Goal: Contribute content: Contribute content

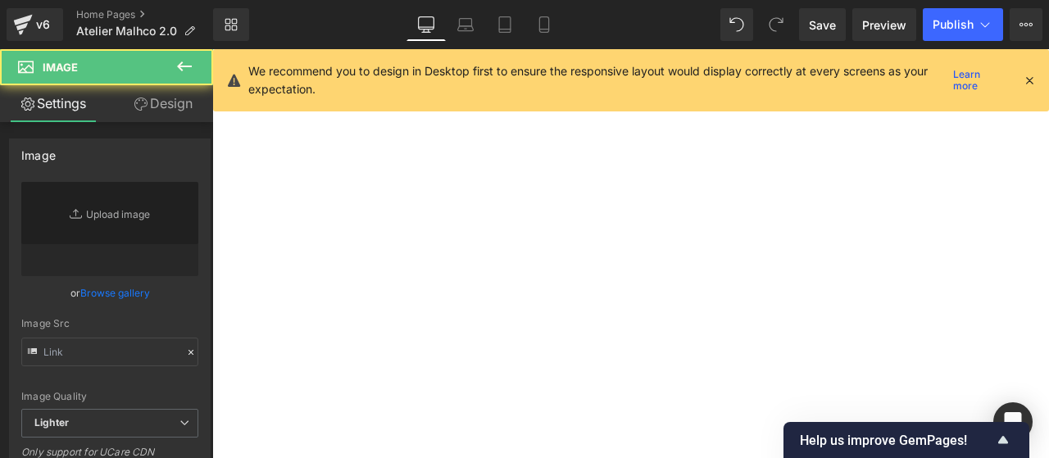
type input "//[DOMAIN_NAME][URL]"
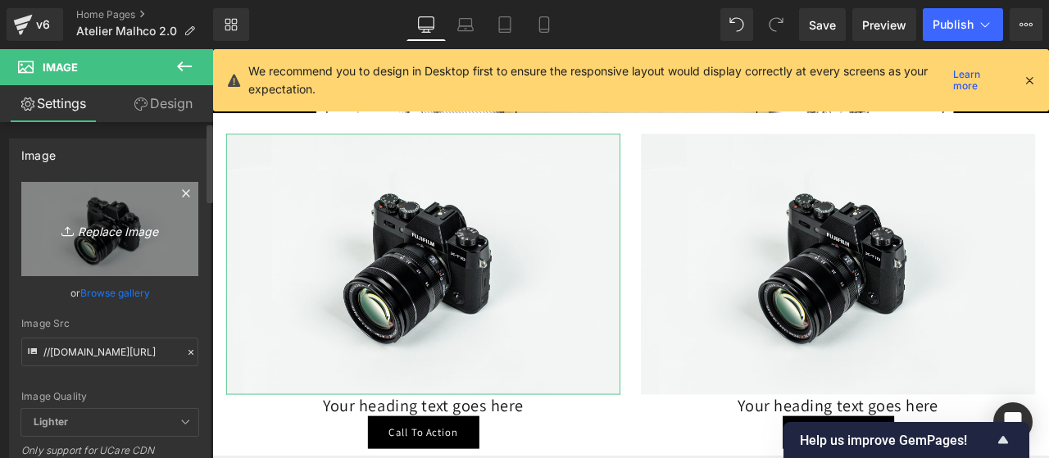
click at [111, 237] on icon "Replace Image" at bounding box center [109, 229] width 131 height 20
type input "C:\fakepath\poster-citation-[PERSON_NAME].jpg"
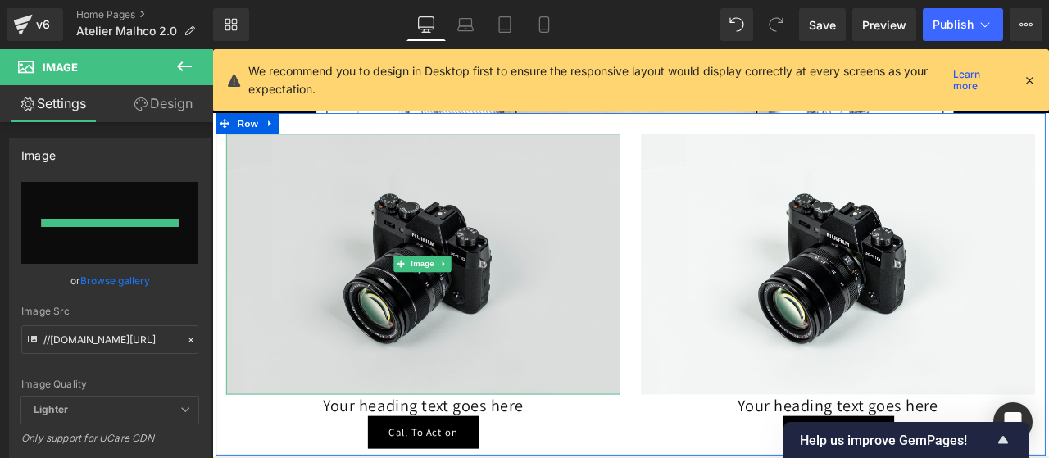
type input "[URL][DOMAIN_NAME]"
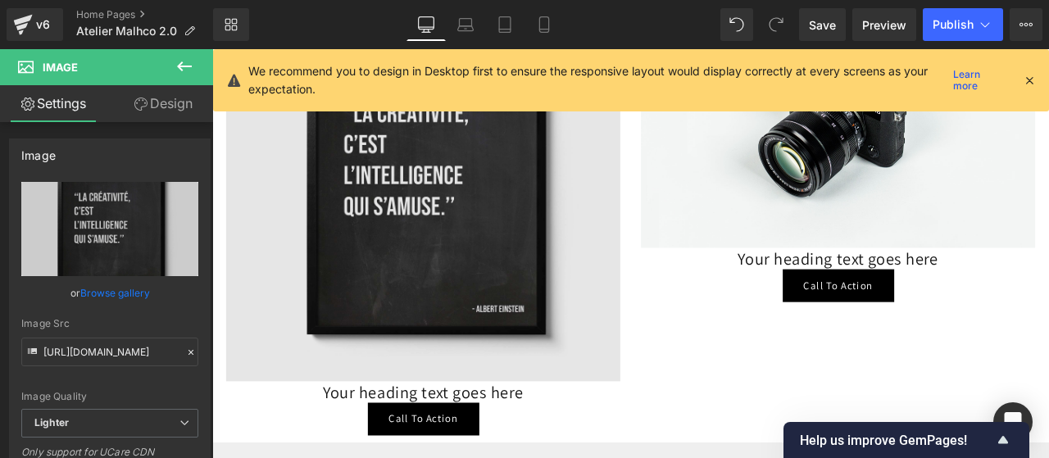
scroll to position [5252, 0]
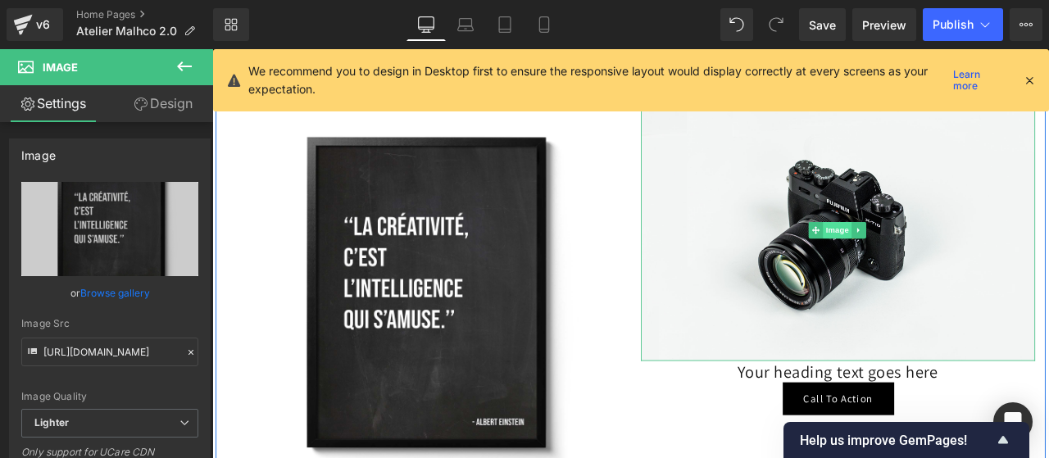
click at [953, 254] on span "Image" at bounding box center [953, 264] width 34 height 20
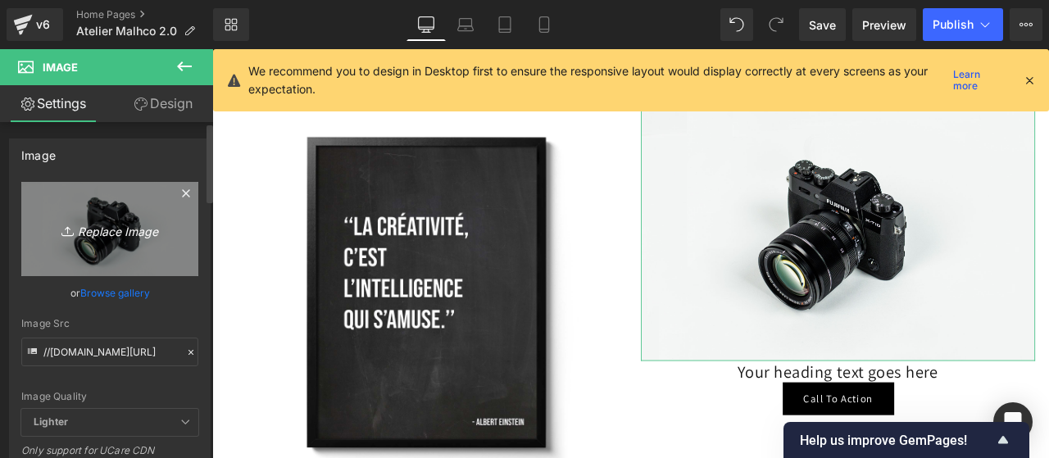
click at [114, 222] on icon "Replace Image" at bounding box center [109, 229] width 131 height 20
type input "C:\fakepath\poster-citation-[PERSON_NAME].jpg"
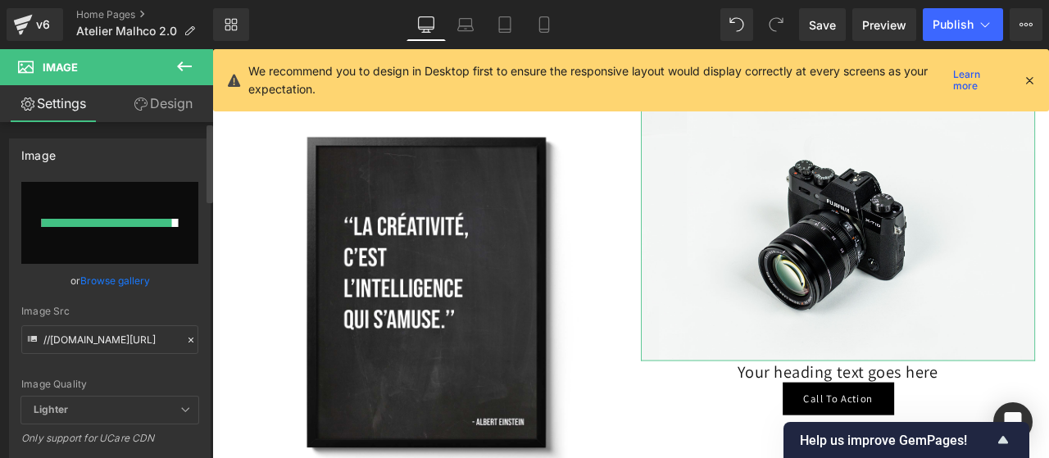
type input "[URL][DOMAIN_NAME]"
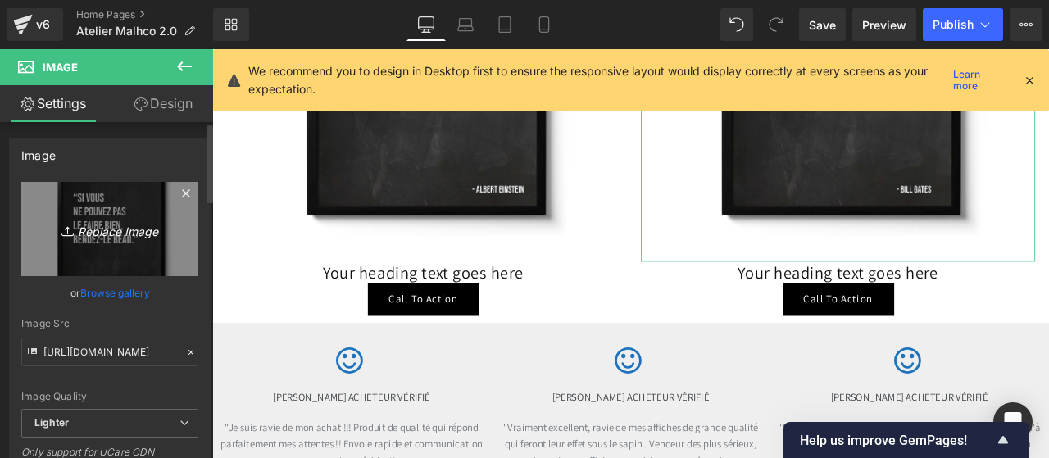
scroll to position [5536, 0]
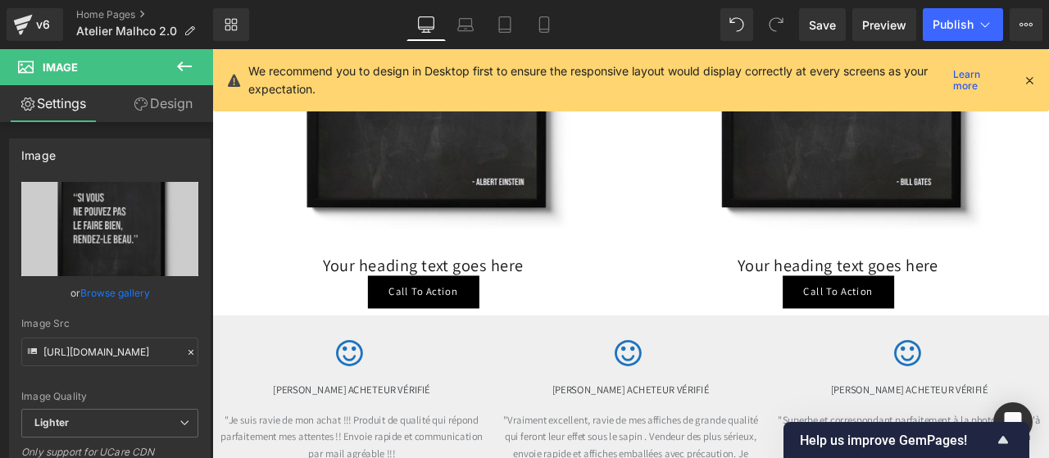
click at [454, 293] on div "Your heading text goes here Heading" at bounding box center [462, 305] width 467 height 25
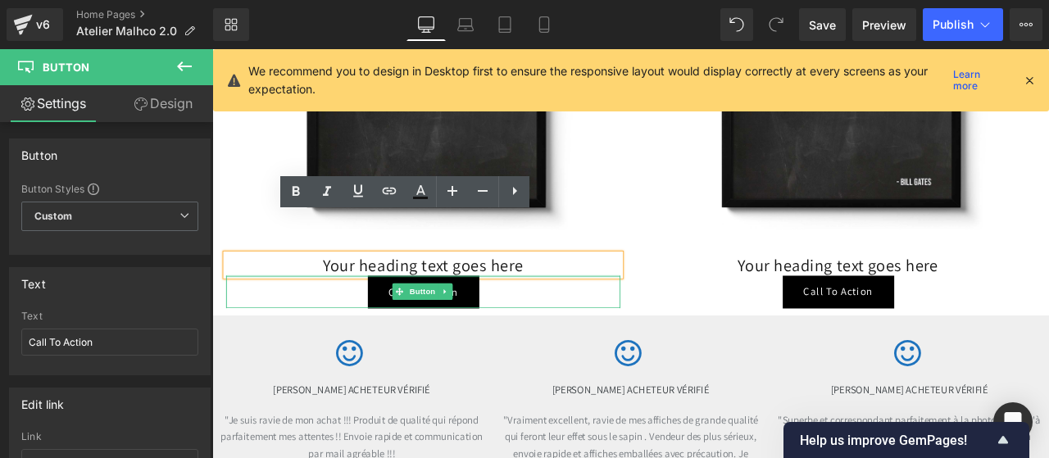
click at [544, 318] on div "Call To Action Button" at bounding box center [462, 337] width 467 height 39
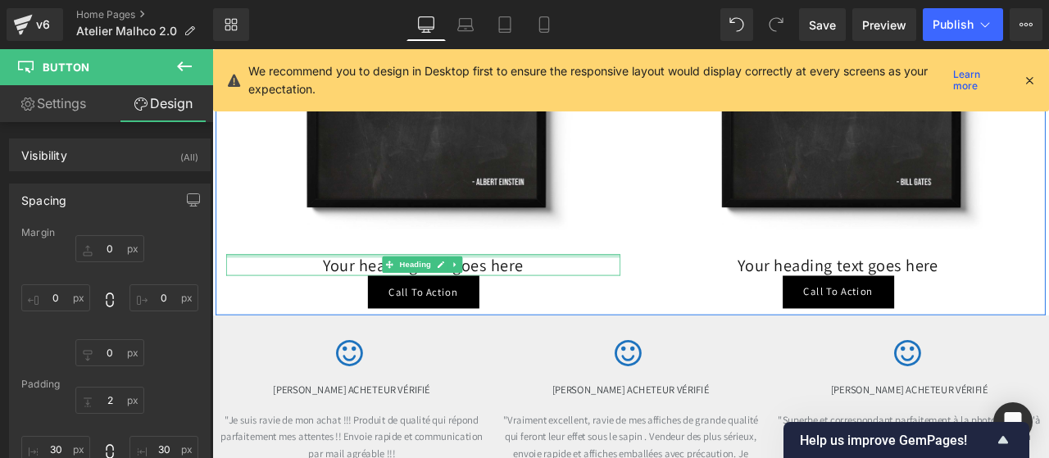
click at [330, 293] on div at bounding box center [462, 295] width 467 height 4
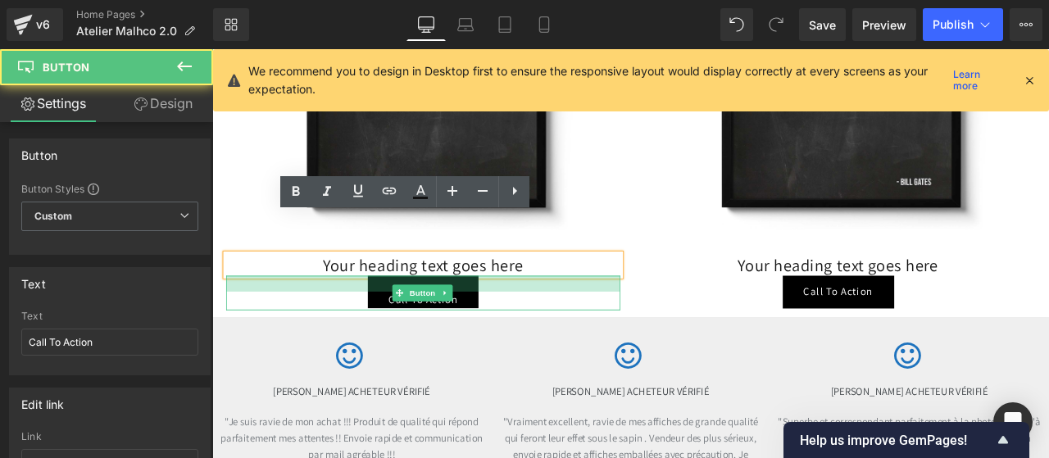
drag, startPoint x: 323, startPoint y: 272, endPoint x: 323, endPoint y: 288, distance: 15.6
click at [323, 318] on div at bounding box center [462, 327] width 467 height 19
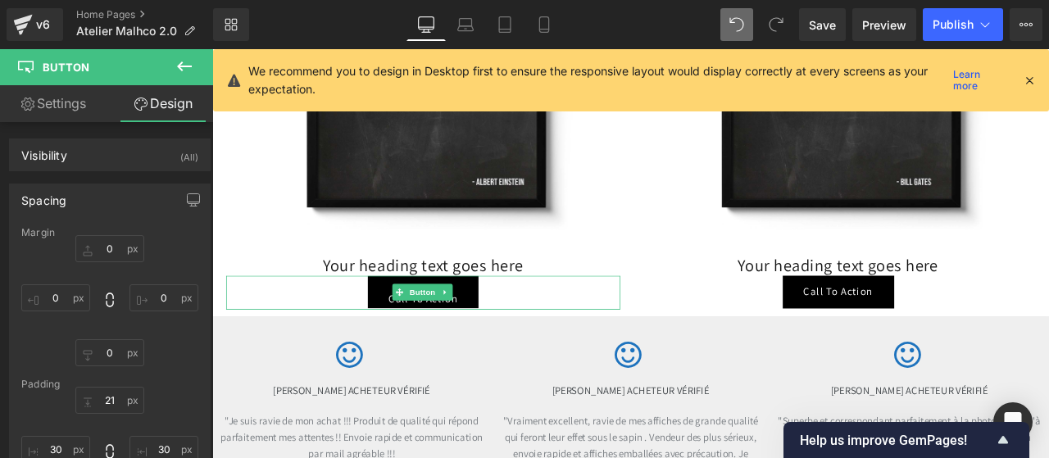
click at [628, 17] on div "Library Desktop Desktop Laptop Tablet Mobile Save Preview Publish Scheduled Upg…" at bounding box center [631, 24] width 836 height 33
type input "0"
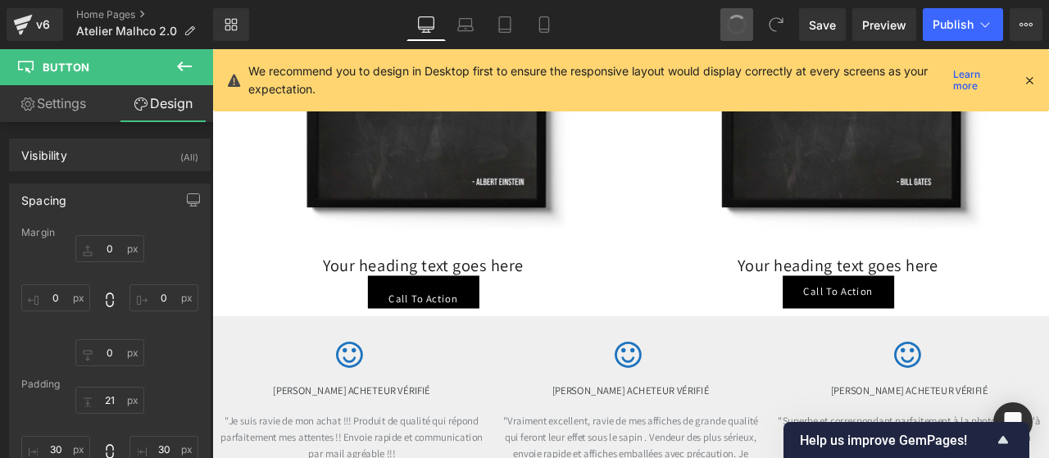
type input "21"
type input "30"
type input "0"
type input "30"
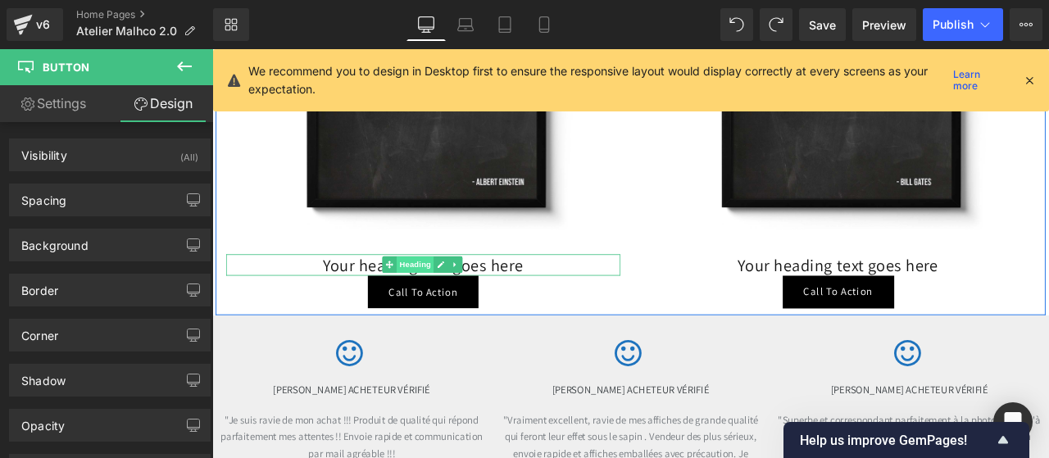
click at [442, 295] on span "Heading" at bounding box center [452, 305] width 44 height 20
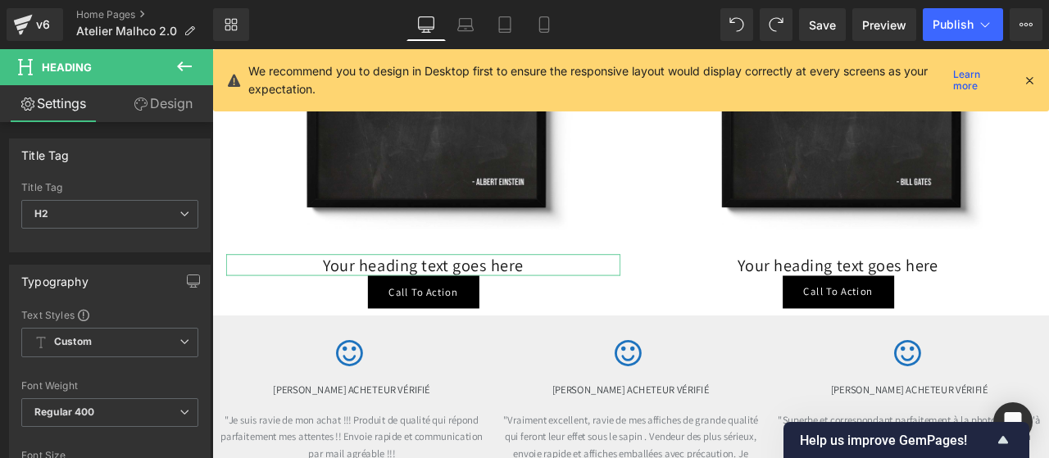
click at [175, 102] on link "Design" at bounding box center [163, 103] width 107 height 37
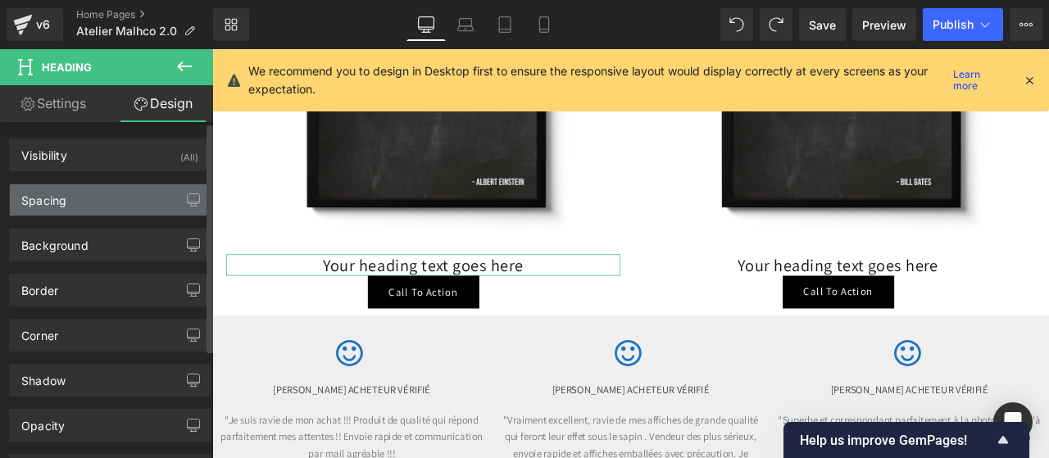
click at [109, 200] on div "Spacing" at bounding box center [110, 199] width 200 height 31
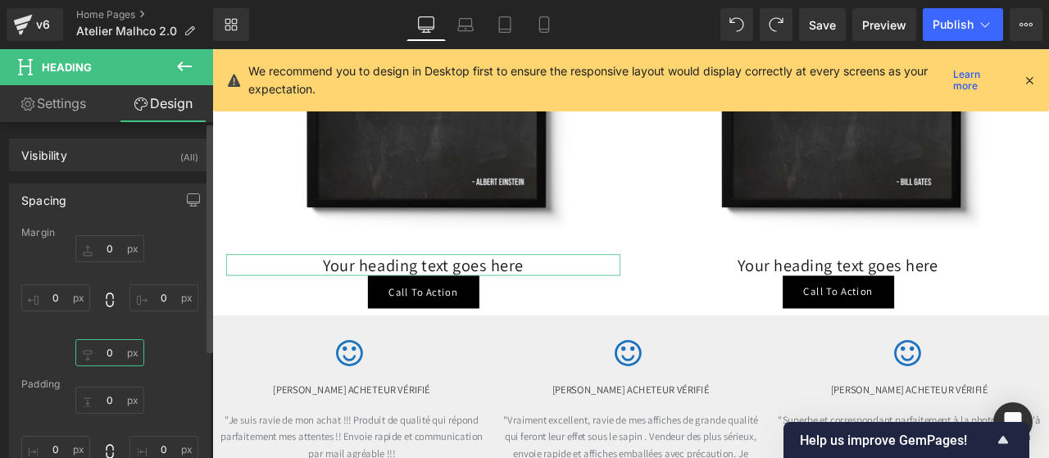
click at [101, 345] on input "0" at bounding box center [109, 352] width 69 height 27
type input "20"
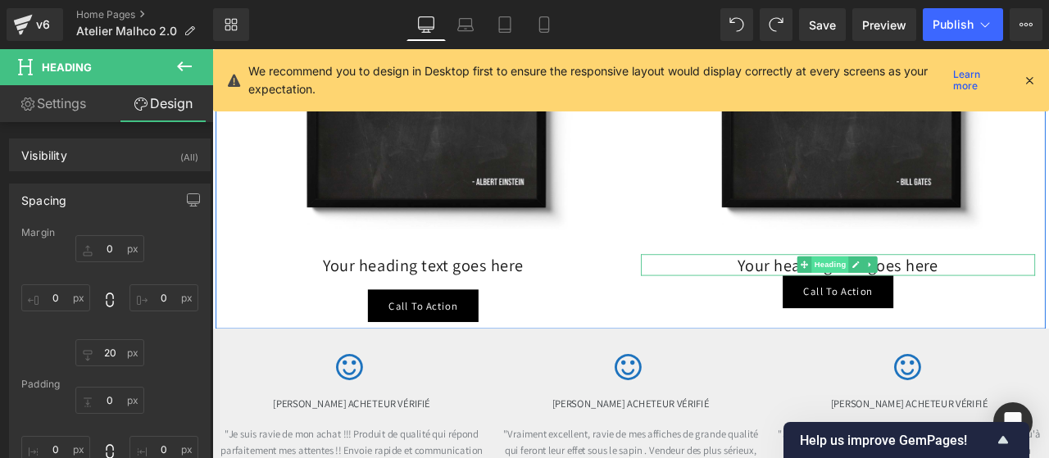
click at [935, 295] on span "Heading" at bounding box center [944, 305] width 44 height 20
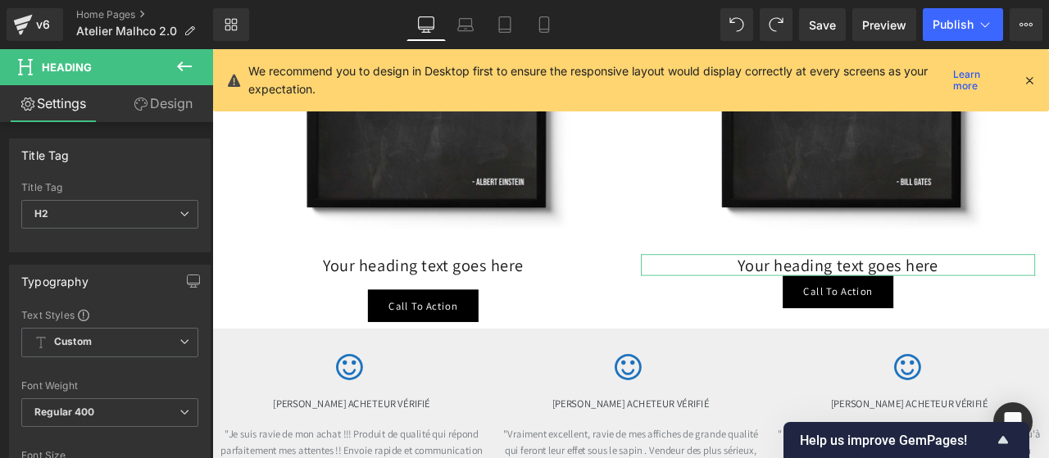
click at [173, 89] on link "Design" at bounding box center [163, 103] width 107 height 37
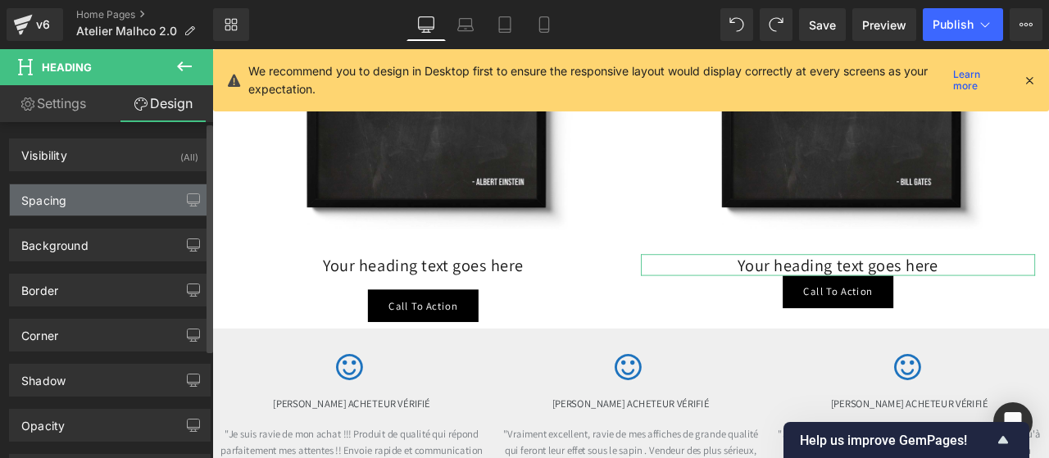
click at [79, 211] on div "Spacing" at bounding box center [110, 199] width 200 height 31
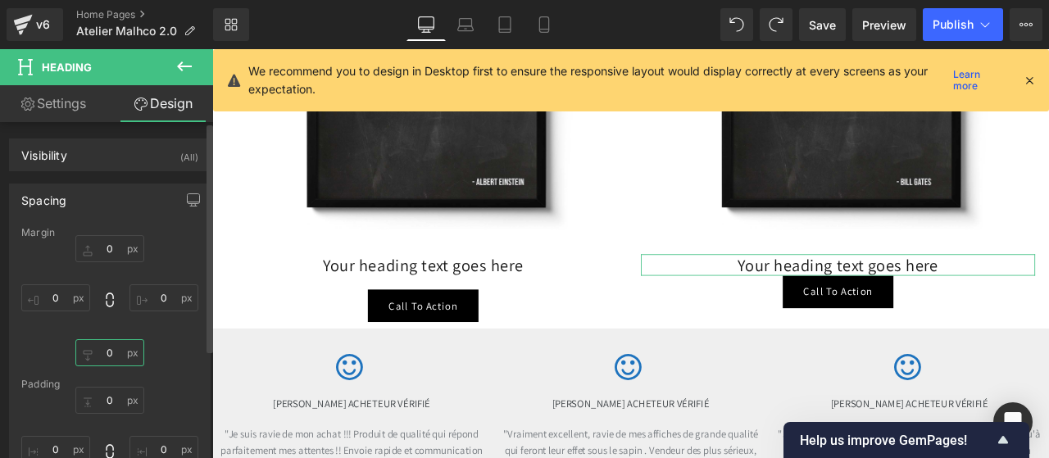
click at [97, 349] on input "0" at bounding box center [109, 352] width 69 height 27
type input "20"
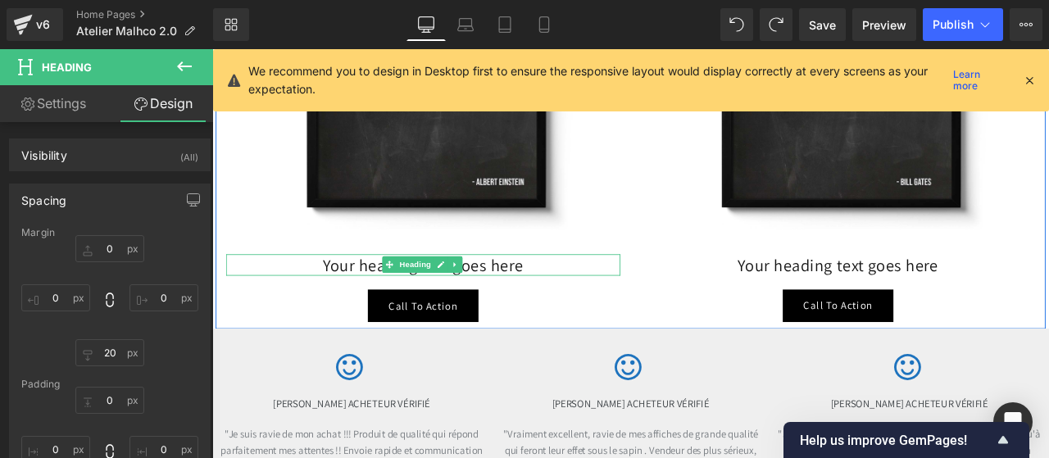
click at [577, 293] on h2 "Your heading text goes here" at bounding box center [462, 305] width 467 height 25
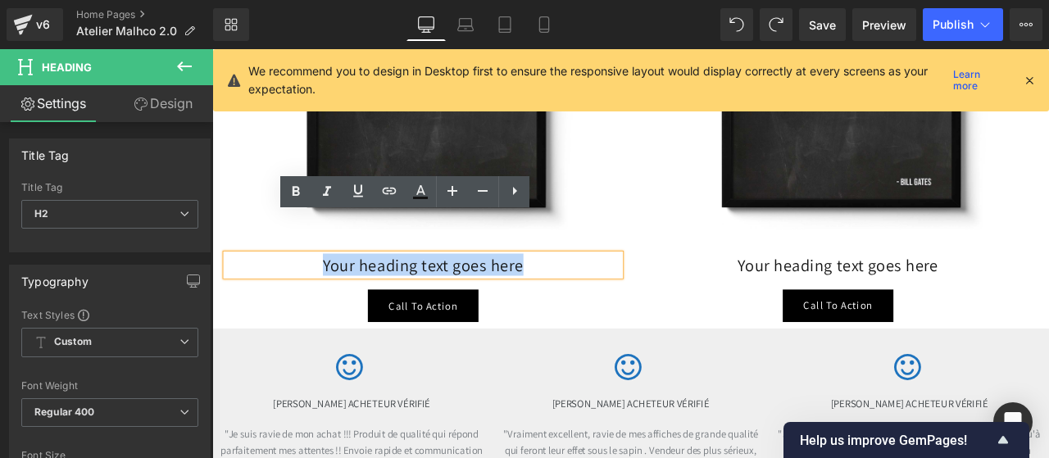
drag, startPoint x: 577, startPoint y: 261, endPoint x: 284, endPoint y: 258, distance: 293.4
click at [284, 293] on h2 "Your heading text goes here" at bounding box center [462, 305] width 467 height 25
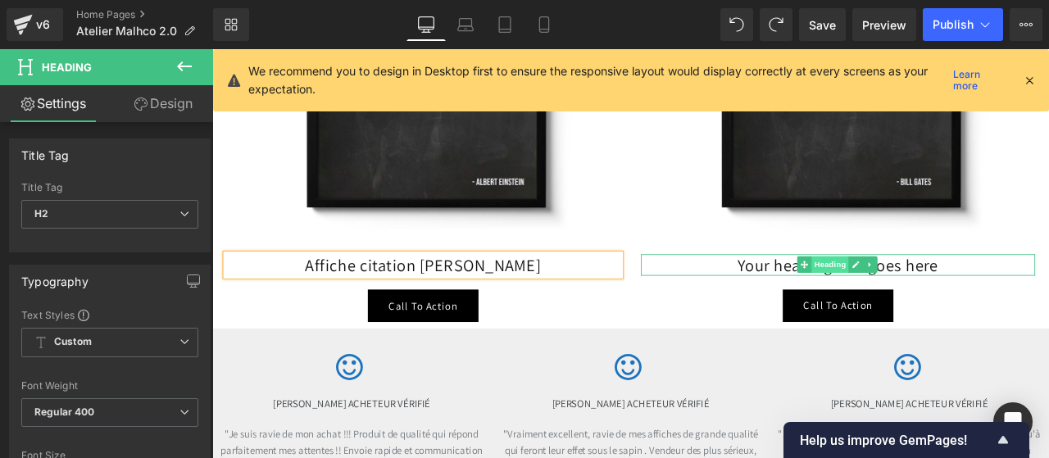
click at [942, 295] on span "Heading" at bounding box center [944, 305] width 44 height 20
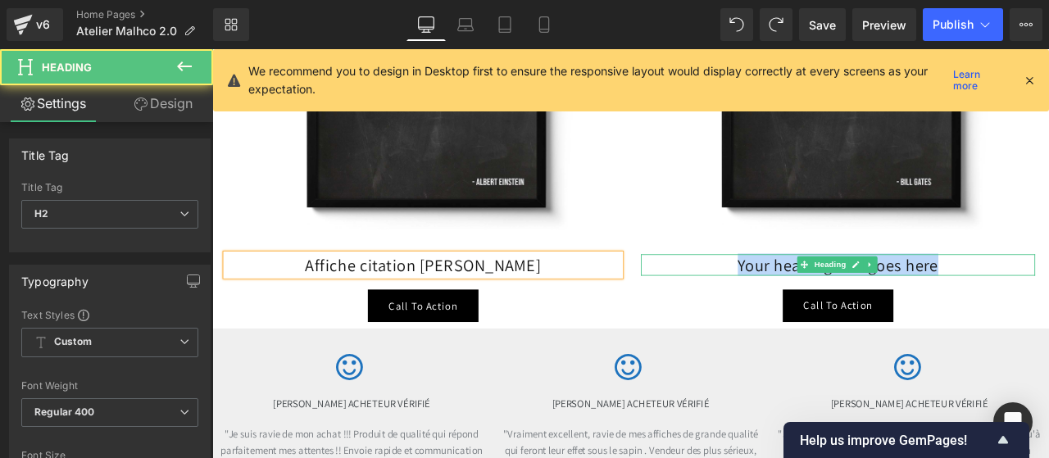
drag, startPoint x: 1064, startPoint y: 254, endPoint x: 815, endPoint y: 263, distance: 249.3
click at [815, 293] on h2 "Your heading text goes here" at bounding box center [953, 305] width 467 height 25
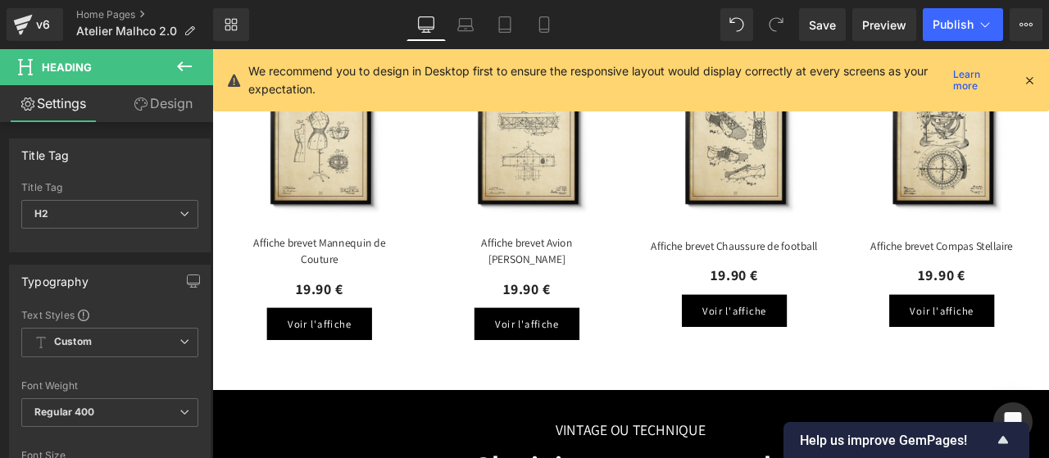
scroll to position [2202, 0]
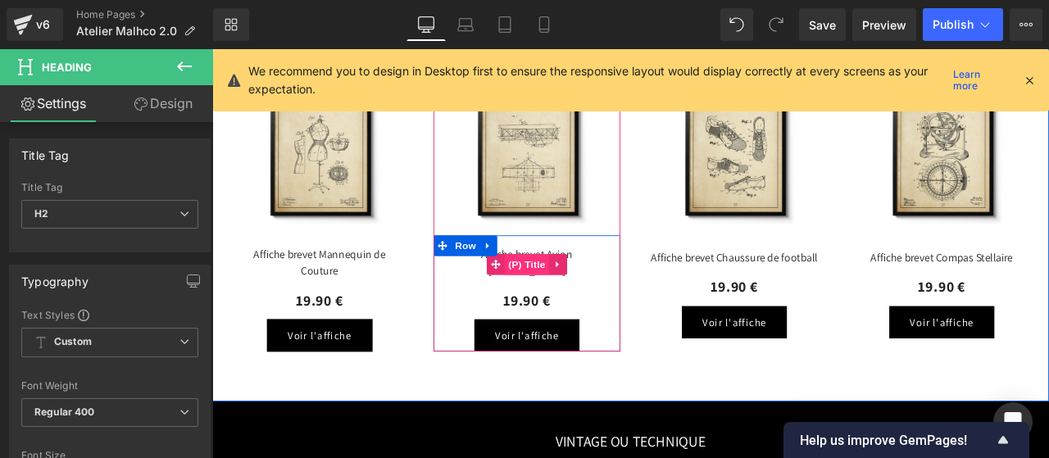
click at [577, 295] on span "(P) Title" at bounding box center [585, 304] width 52 height 25
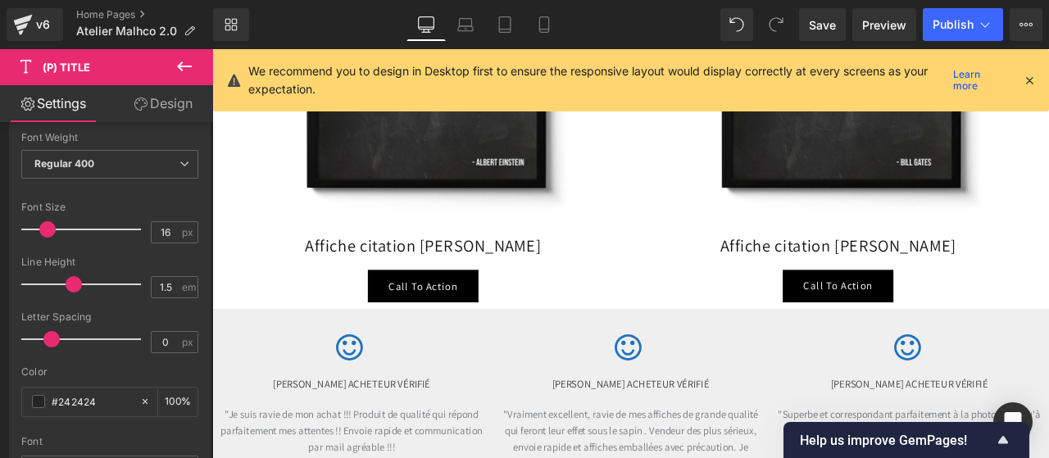
scroll to position [5561, 0]
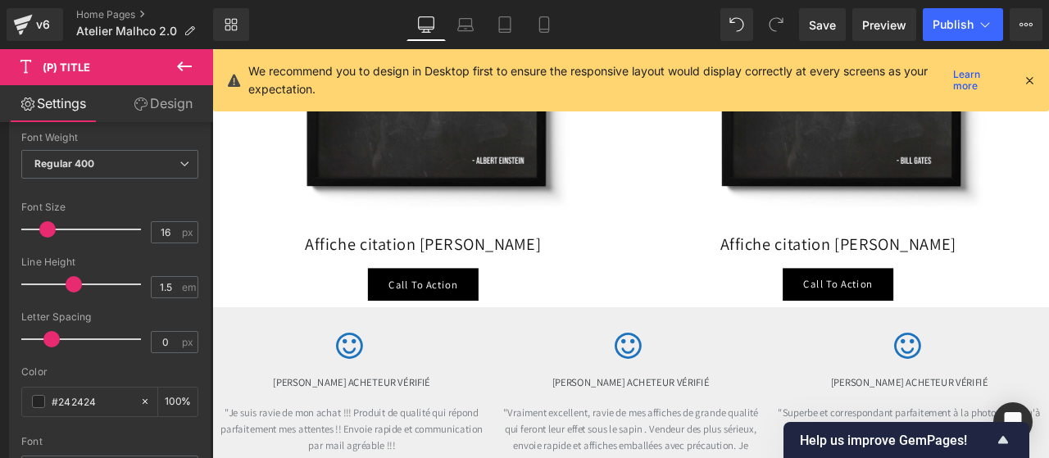
click at [456, 267] on div "Affiche citation [PERSON_NAME] Heading" at bounding box center [462, 279] width 467 height 25
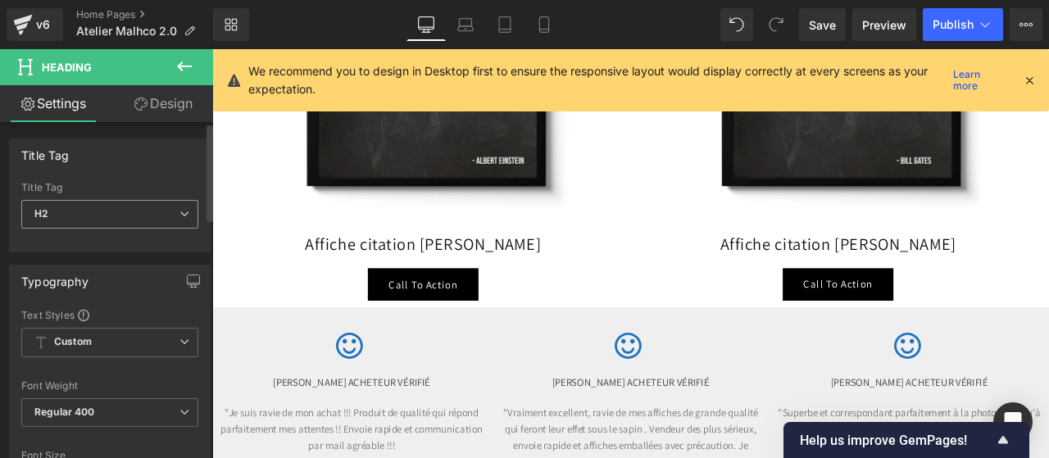
click at [170, 204] on span "H2" at bounding box center [109, 214] width 177 height 29
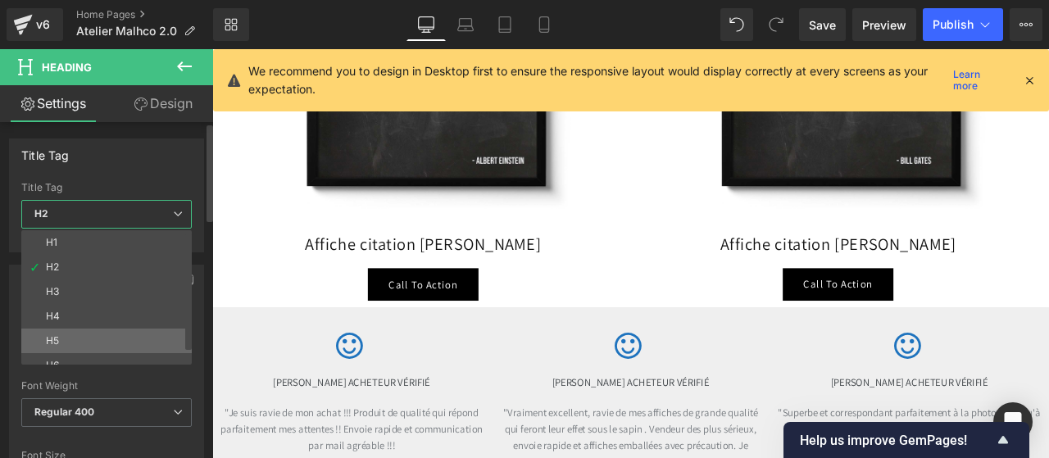
scroll to position [13, 0]
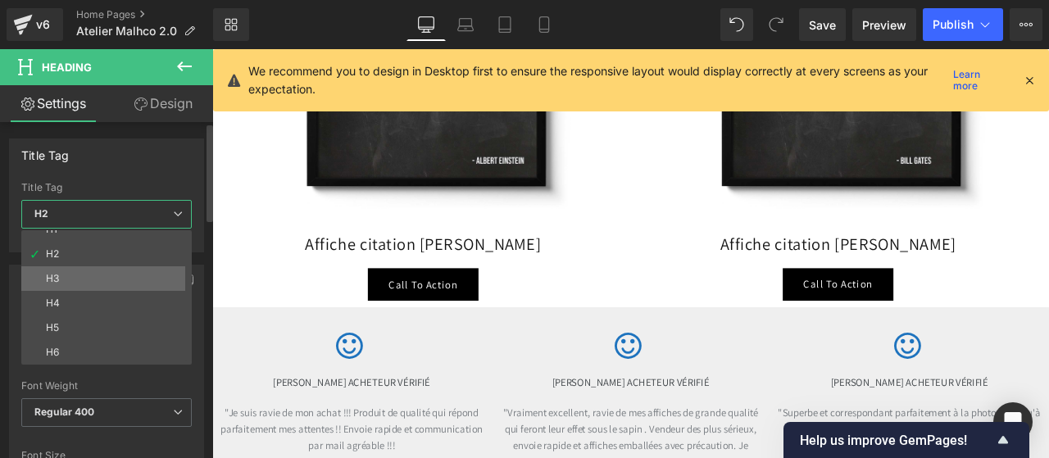
click at [103, 275] on li "H3" at bounding box center [110, 278] width 178 height 25
type input "18"
type input "100"
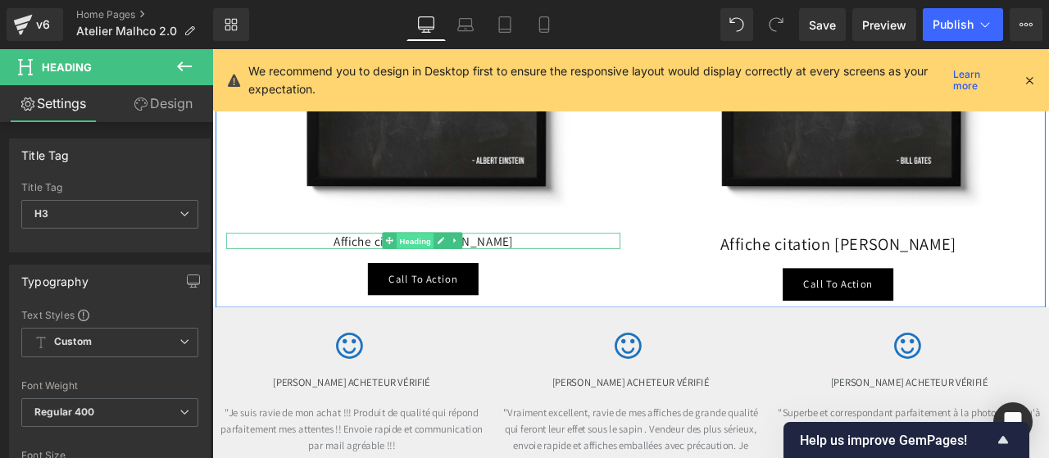
click at [452, 267] on span "Heading" at bounding box center [452, 277] width 44 height 20
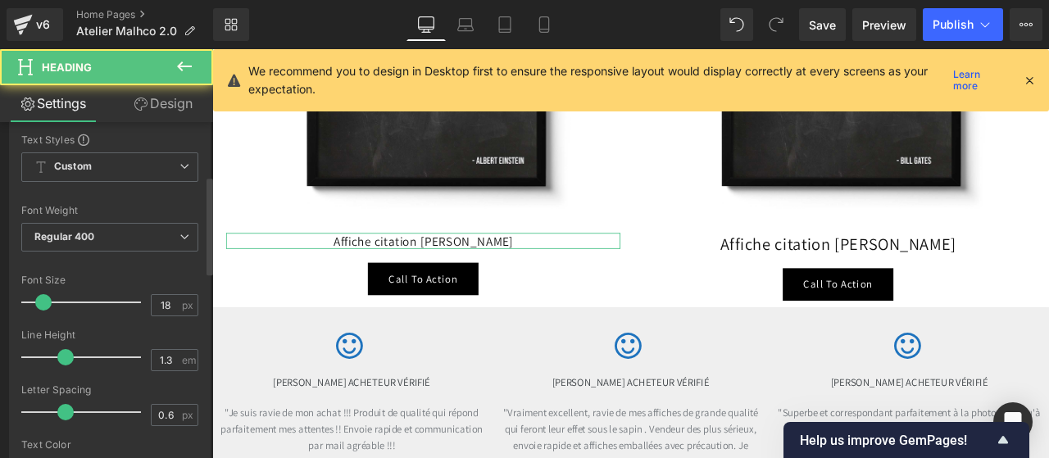
scroll to position [184, 0]
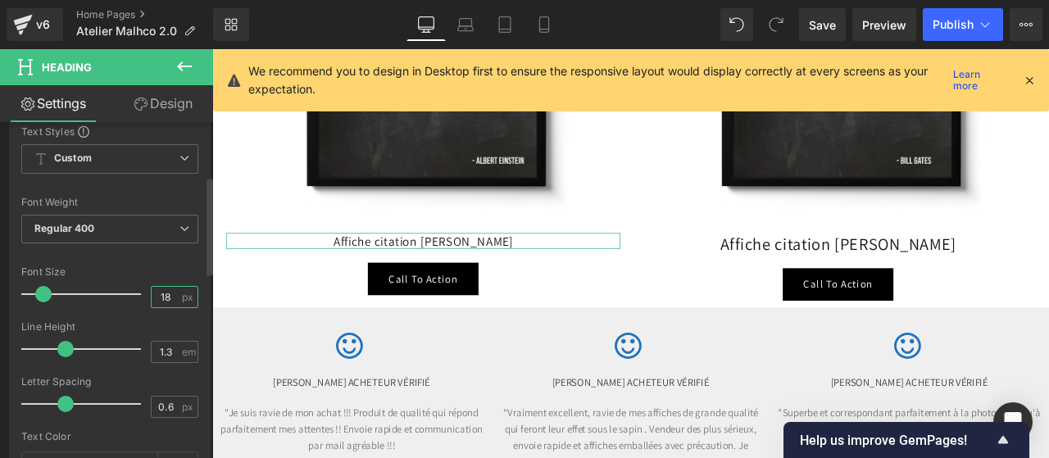
click at [170, 289] on input "18" at bounding box center [166, 297] width 29 height 20
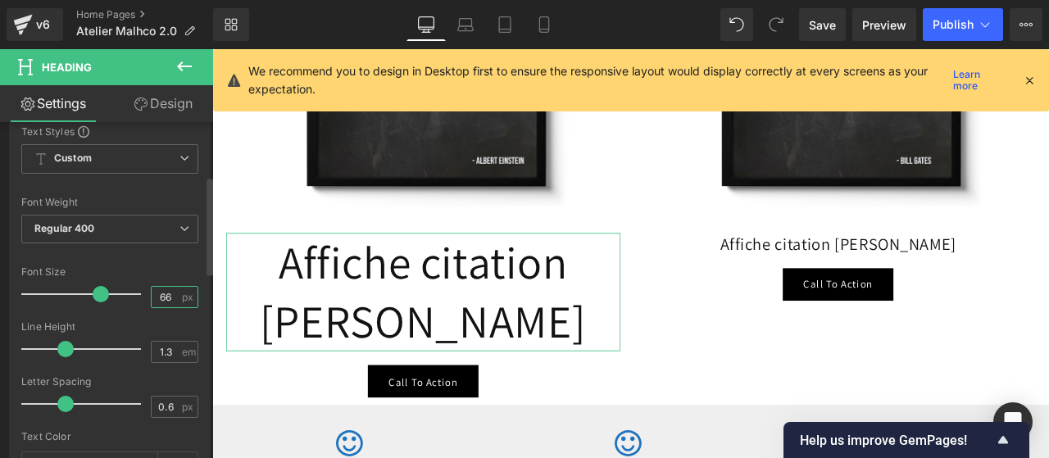
type input "6"
type input "16"
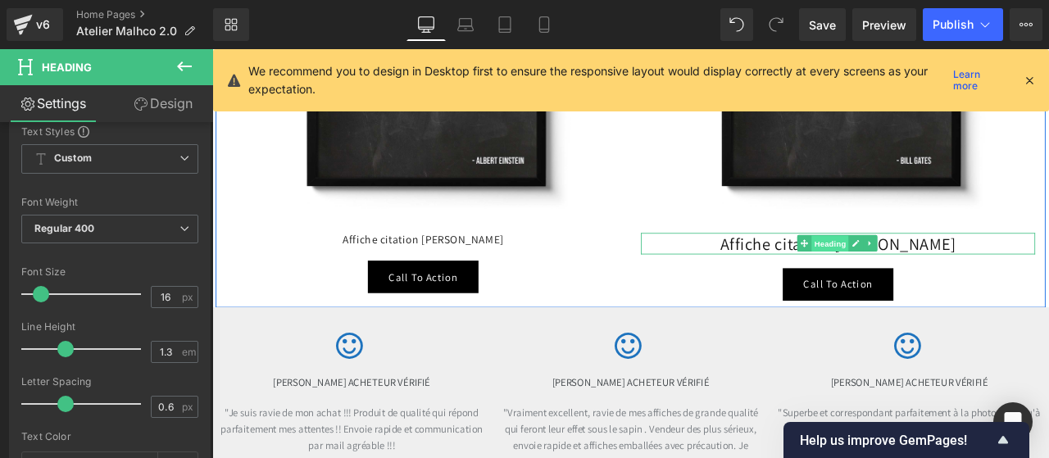
click at [938, 270] on span "Heading" at bounding box center [944, 280] width 44 height 20
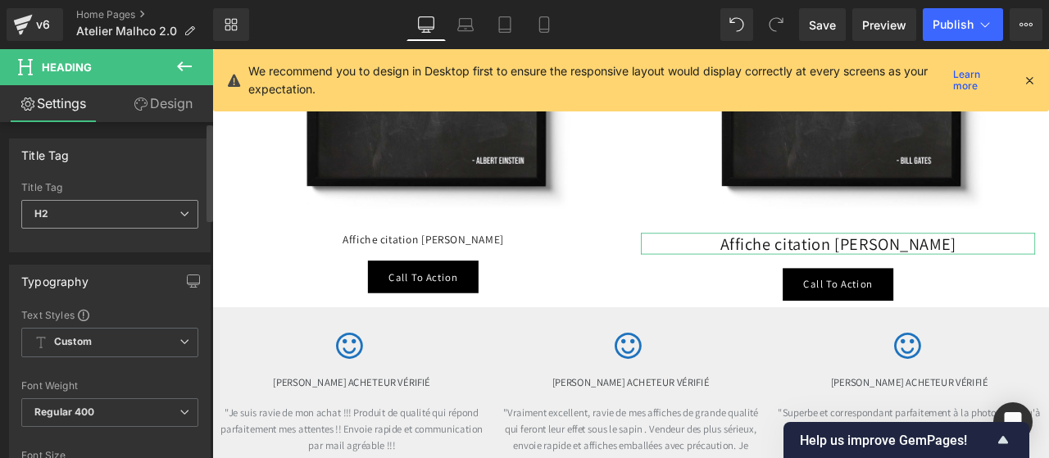
click at [108, 208] on span "H2" at bounding box center [109, 214] width 177 height 29
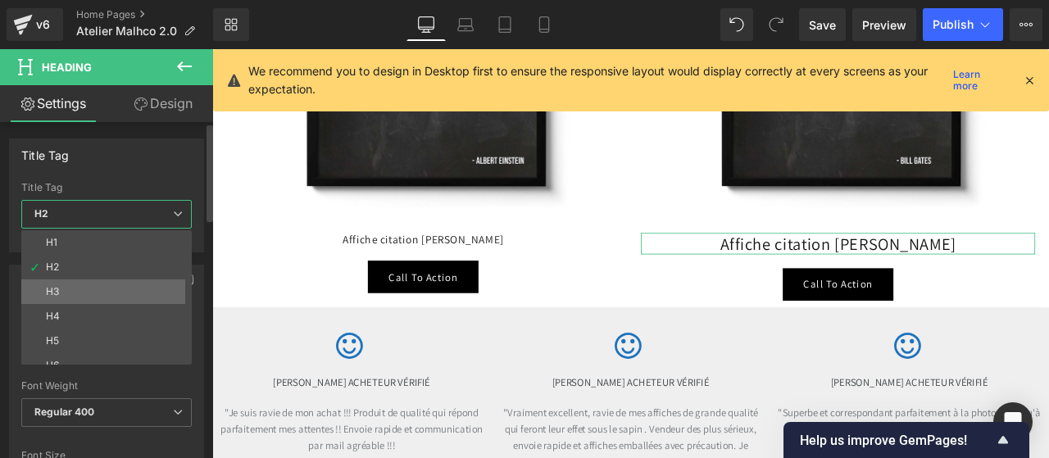
click at [88, 284] on li "H3" at bounding box center [110, 291] width 178 height 25
type input "18"
type input "100"
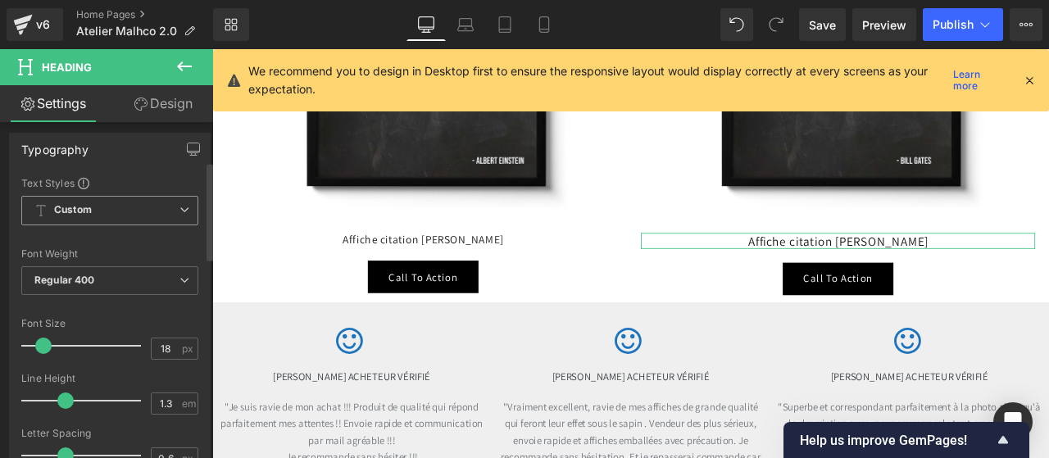
scroll to position [134, 0]
click at [170, 338] on input "18" at bounding box center [166, 347] width 29 height 20
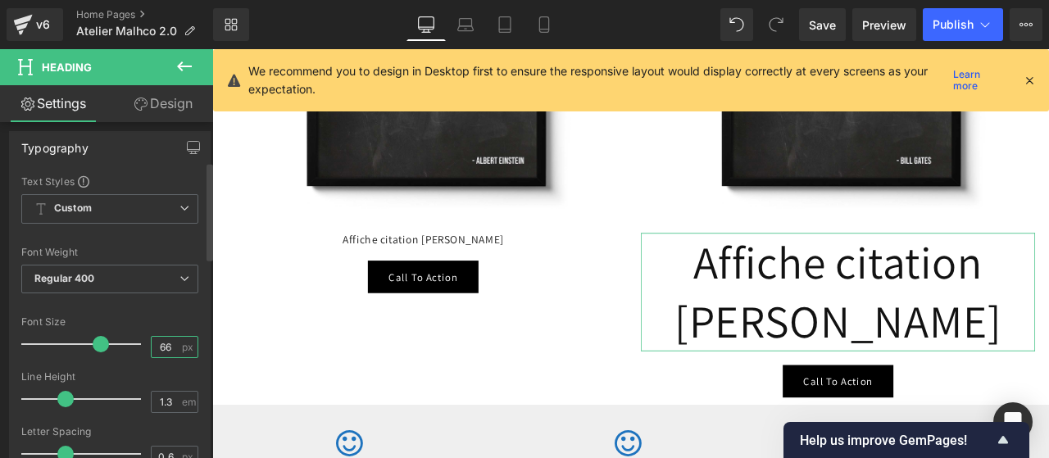
type input "6"
type input "16"
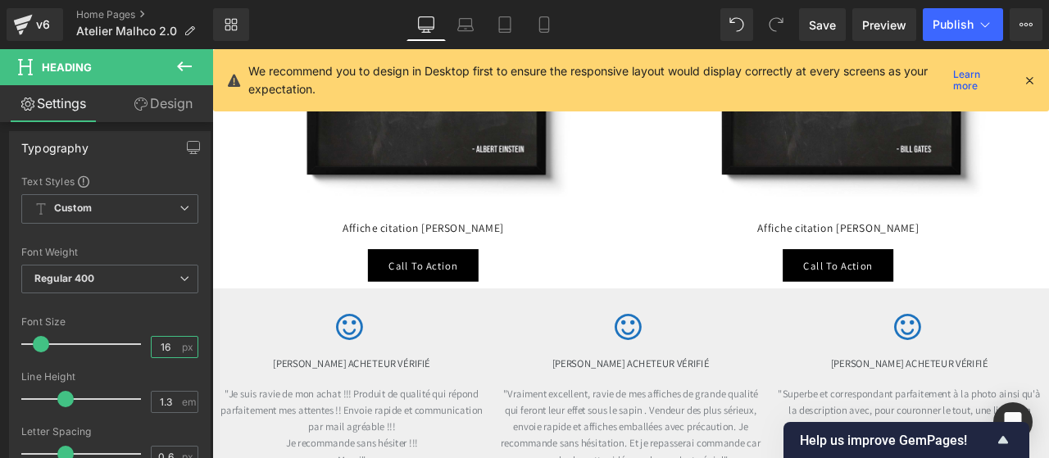
scroll to position [5576, 0]
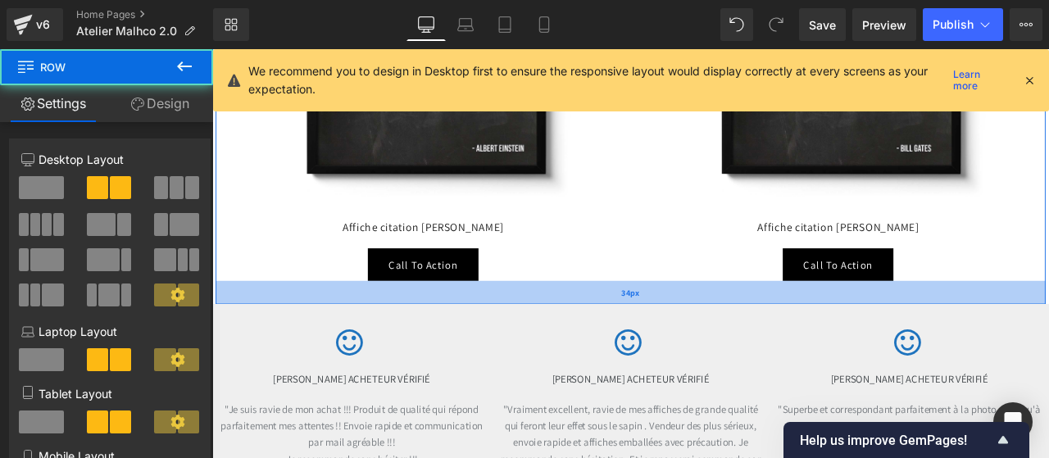
drag, startPoint x: 683, startPoint y: 282, endPoint x: 682, endPoint y: 301, distance: 18.9
click at [682, 324] on div "34px" at bounding box center [707, 338] width 983 height 28
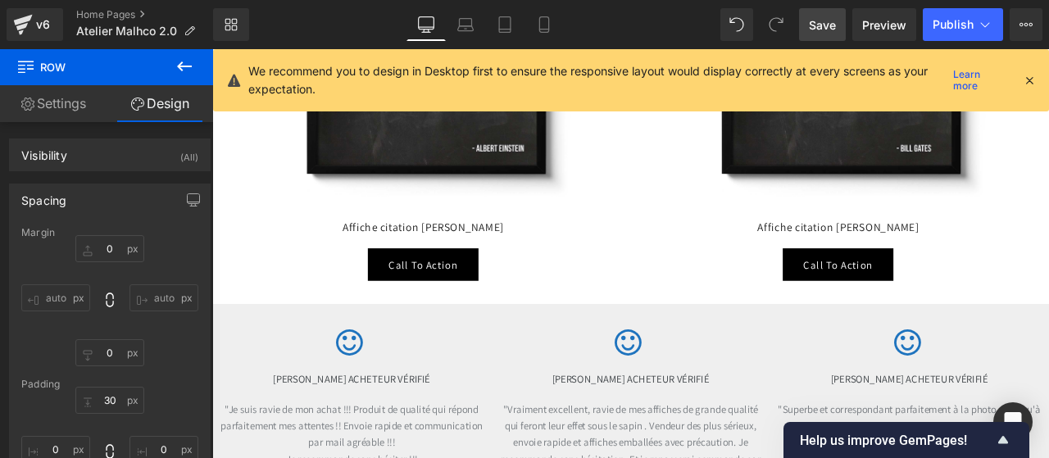
click at [829, 29] on span "Save" at bounding box center [822, 24] width 27 height 17
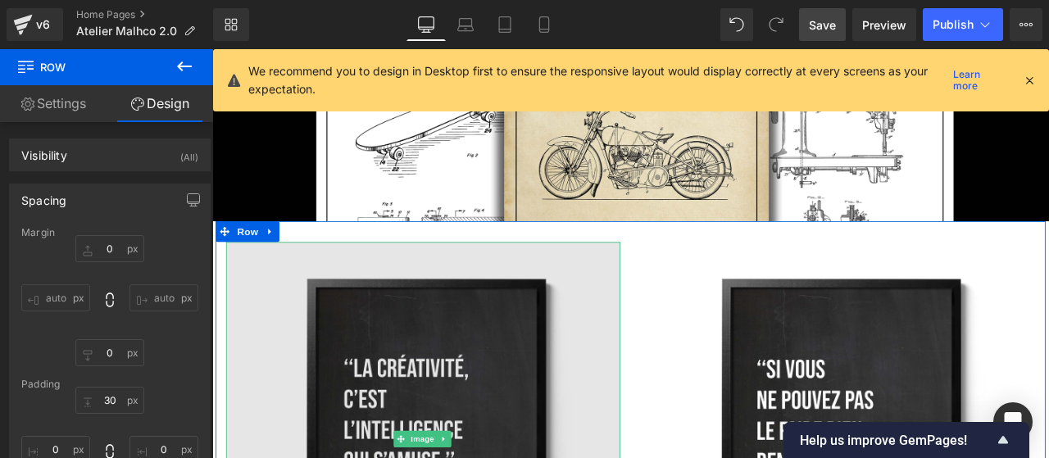
scroll to position [5083, 0]
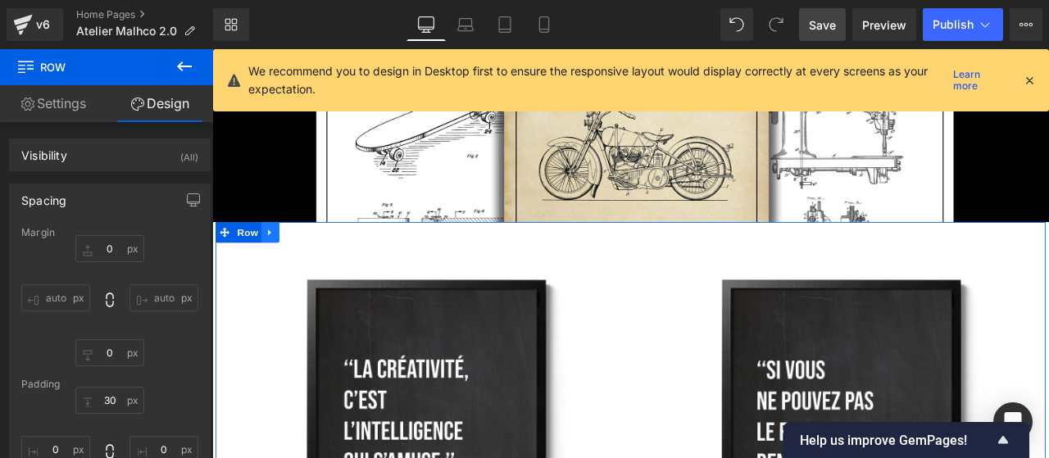
click at [279, 260] on icon at bounding box center [280, 266] width 11 height 12
click at [302, 261] on icon at bounding box center [302, 266] width 11 height 11
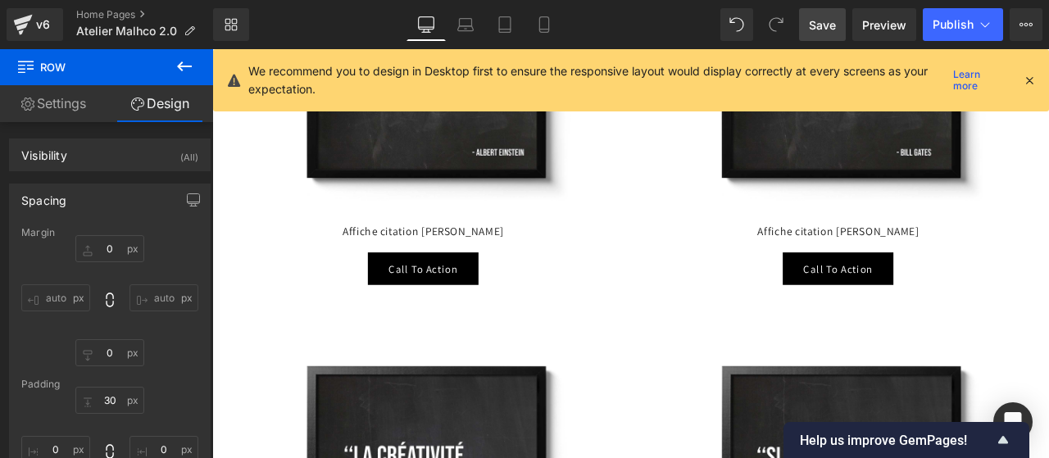
scroll to position [5570, 0]
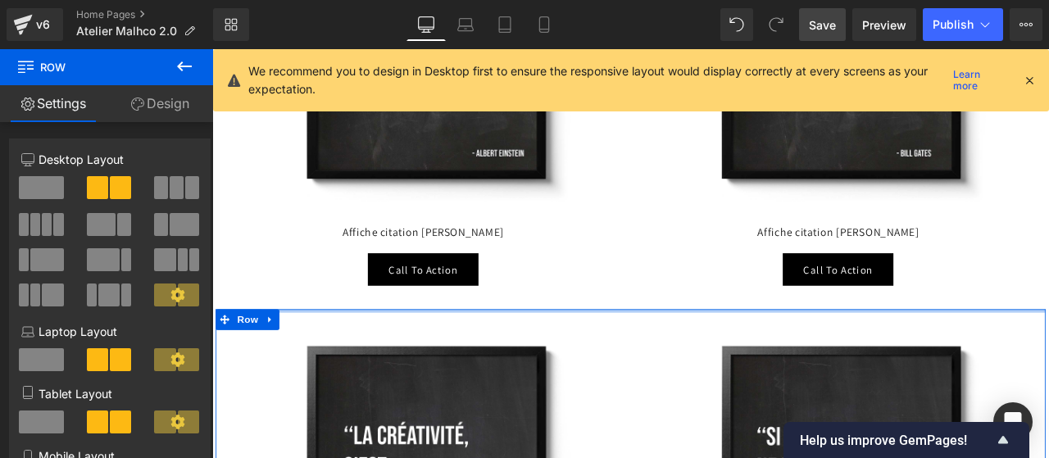
drag, startPoint x: 447, startPoint y: 322, endPoint x: 447, endPoint y: 293, distance: 29.5
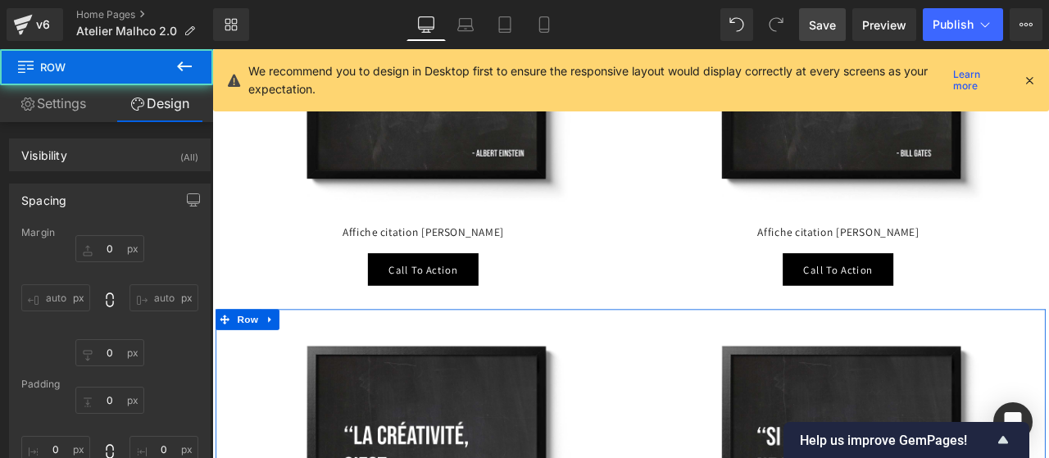
type input "0"
type input "34"
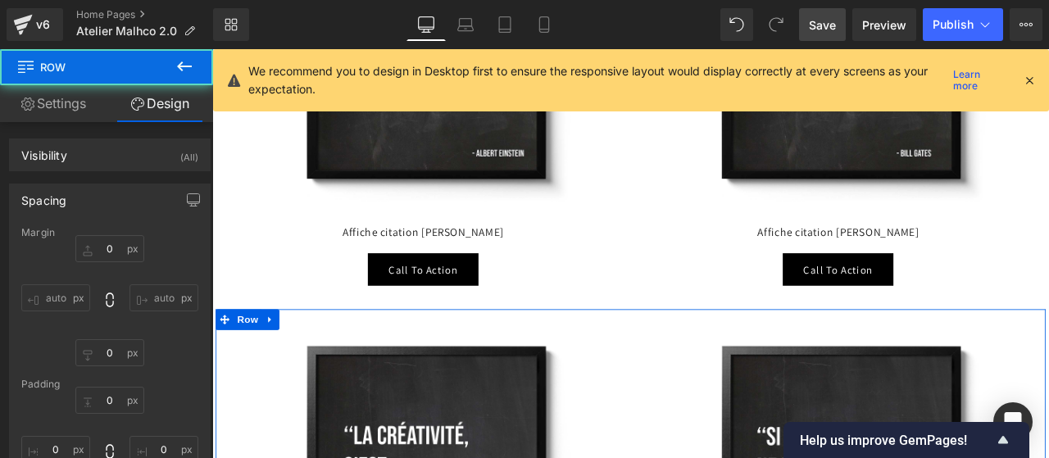
type input "0"
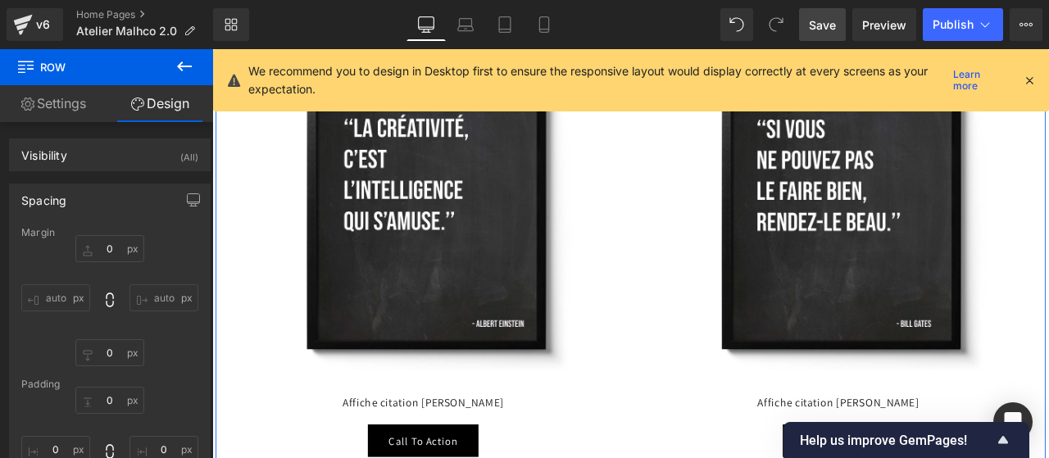
scroll to position [5957, 0]
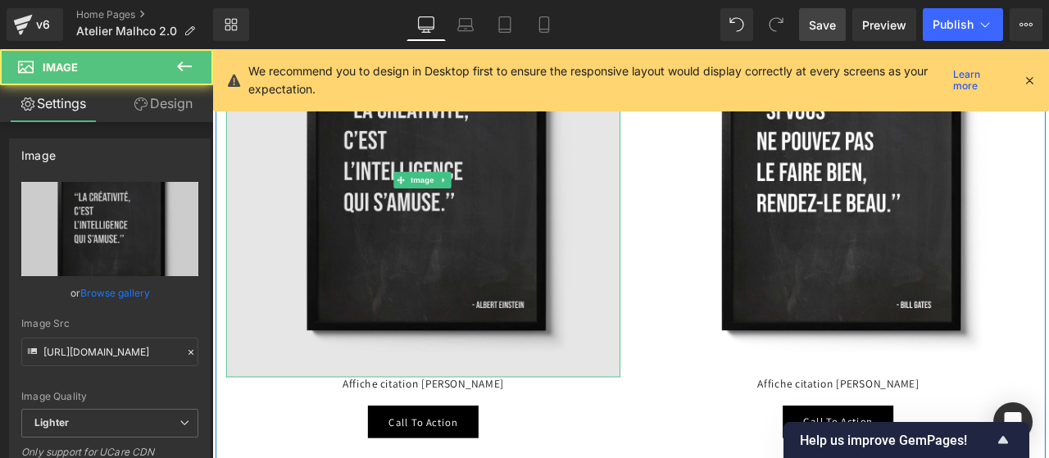
drag, startPoint x: 433, startPoint y: 386, endPoint x: 431, endPoint y: 362, distance: 23.9
click at [431, 362] on div "Image" at bounding box center [462, 204] width 467 height 467
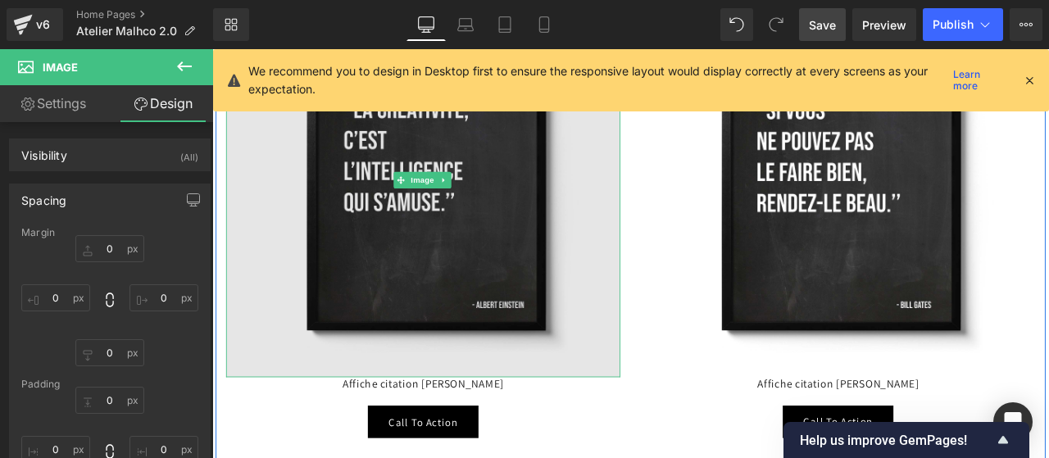
type input "0"
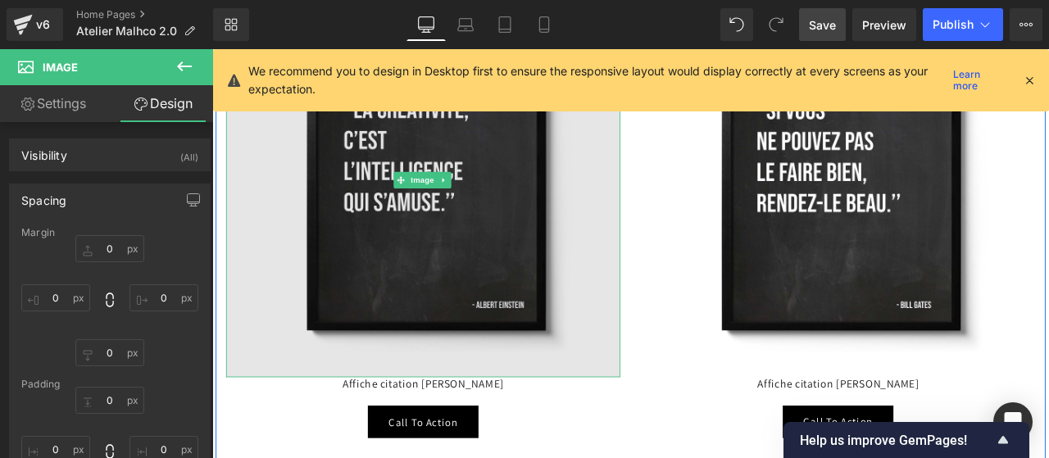
type input "0"
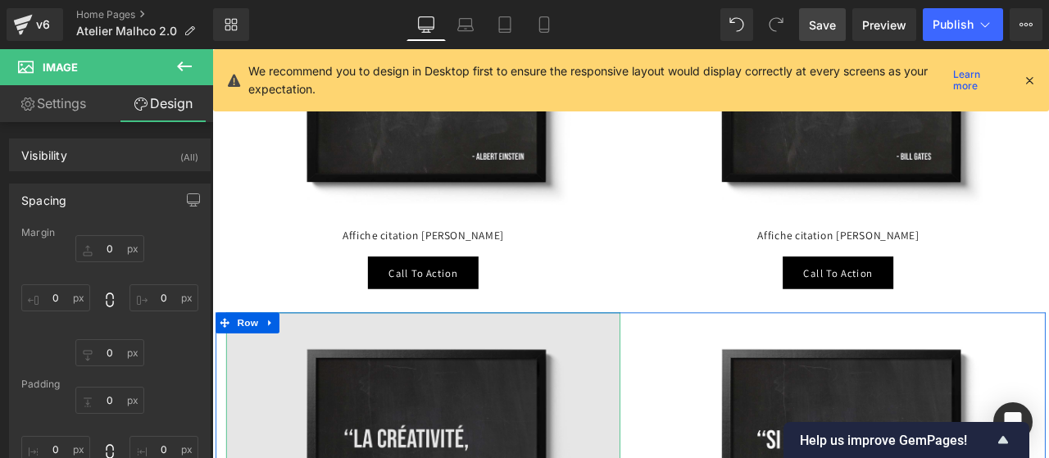
scroll to position [5541, 0]
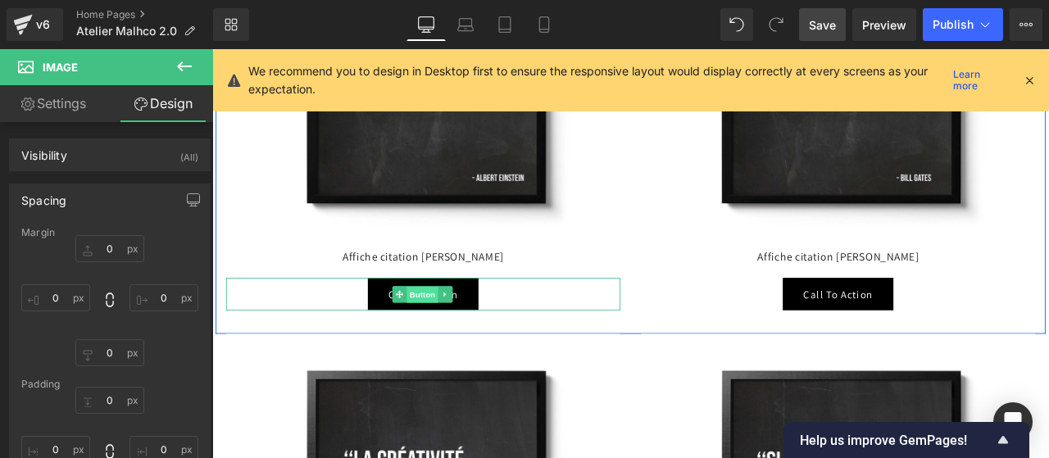
click at [461, 331] on span "Button" at bounding box center [461, 341] width 38 height 20
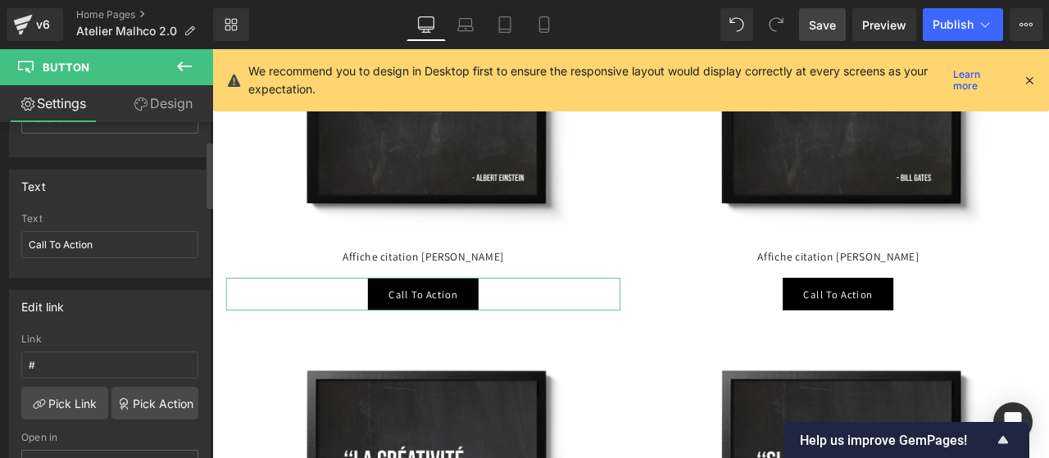
scroll to position [98, 0]
drag, startPoint x: 109, startPoint y: 246, endPoint x: 0, endPoint y: 241, distance: 109.1
click at [0, 241] on div "Text Call To Action Text Call To Action" at bounding box center [110, 217] width 220 height 120
type input "Voir l'affiche"
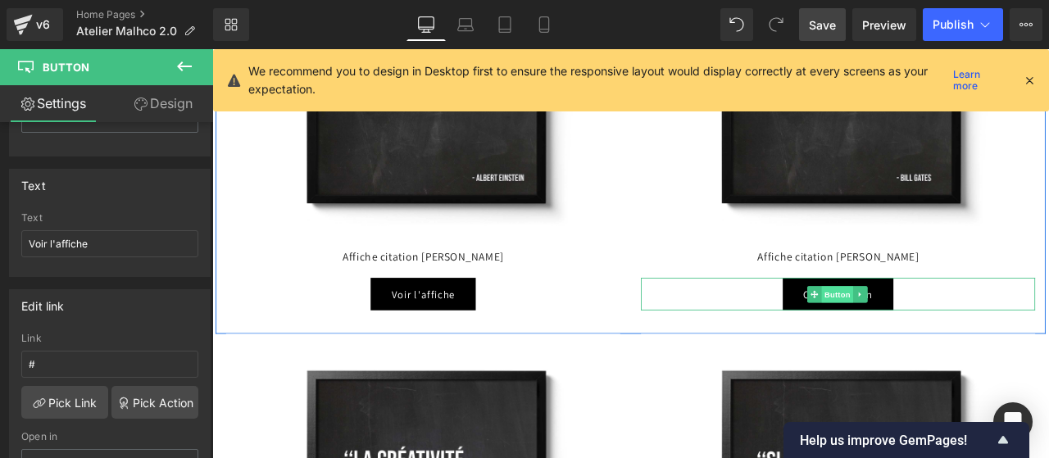
click at [951, 330] on span "Button" at bounding box center [953, 340] width 38 height 20
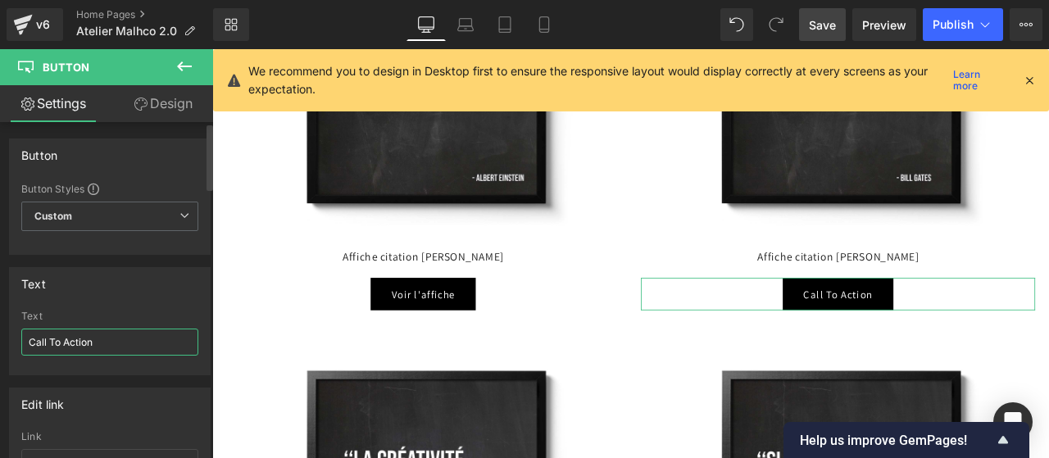
drag, startPoint x: 108, startPoint y: 337, endPoint x: 0, endPoint y: 330, distance: 108.4
click at [0, 330] on div "Text Call To Action Text Call To Action" at bounding box center [110, 315] width 220 height 120
type input "Voir l'affiche"
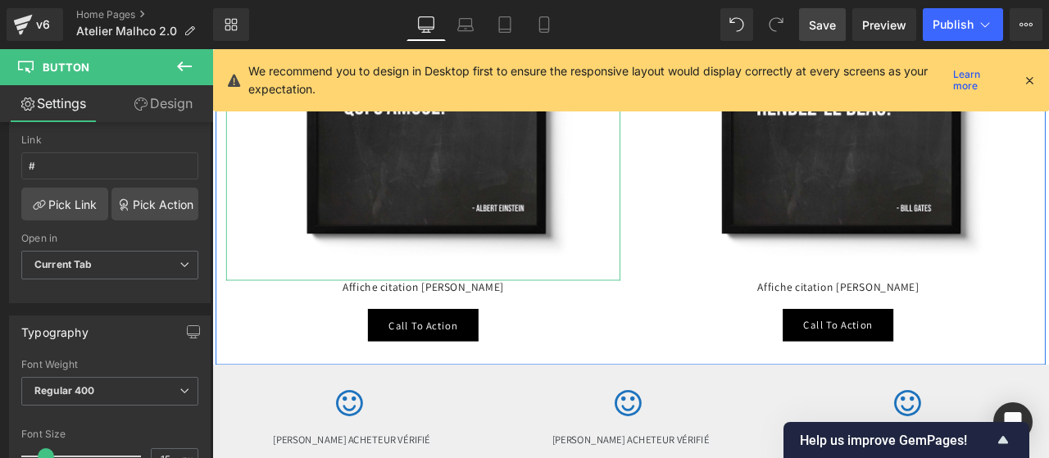
scroll to position [6074, 0]
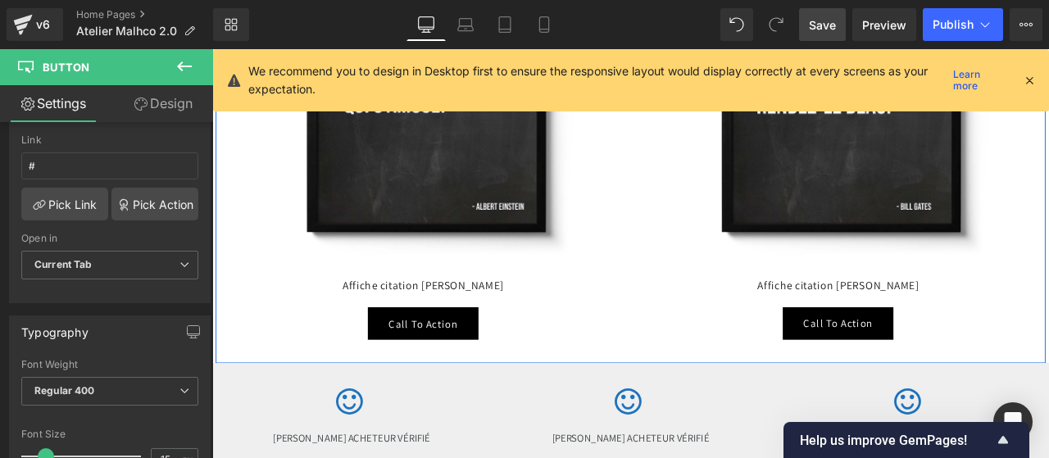
click at [457, 355] on div "Call To Action Button" at bounding box center [462, 374] width 467 height 39
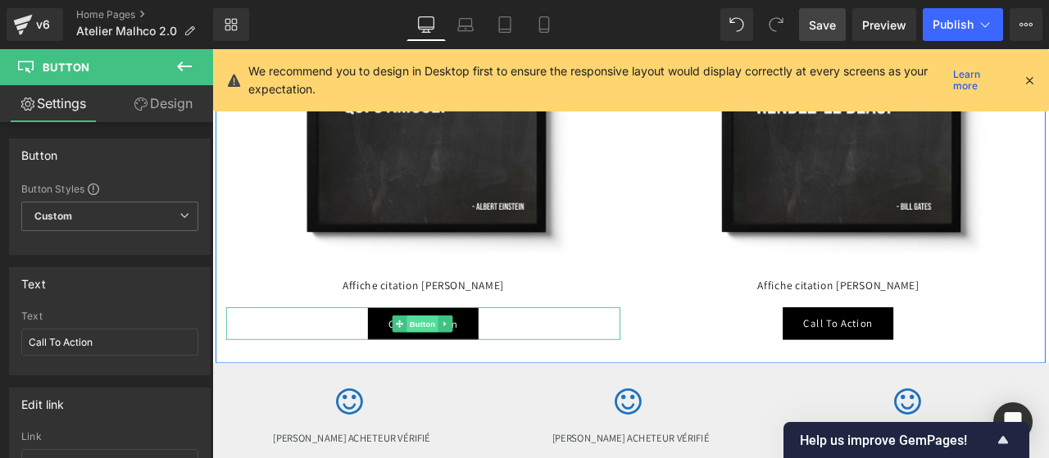
click at [455, 365] on span "Button" at bounding box center [461, 375] width 38 height 20
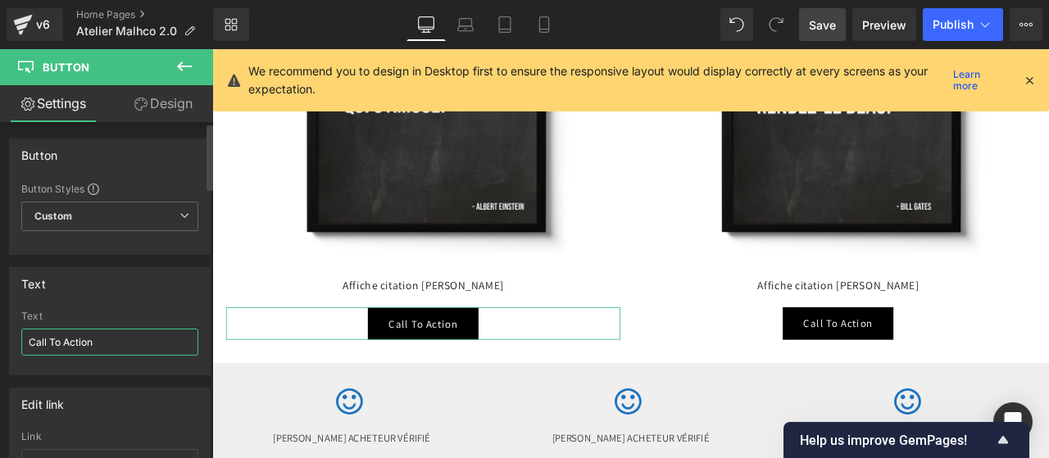
drag, startPoint x: 134, startPoint y: 336, endPoint x: 0, endPoint y: 326, distance: 134.7
click at [0, 326] on div "Text Call To Action Text Call To Action" at bounding box center [110, 315] width 220 height 120
type input "Voir l'affiche"
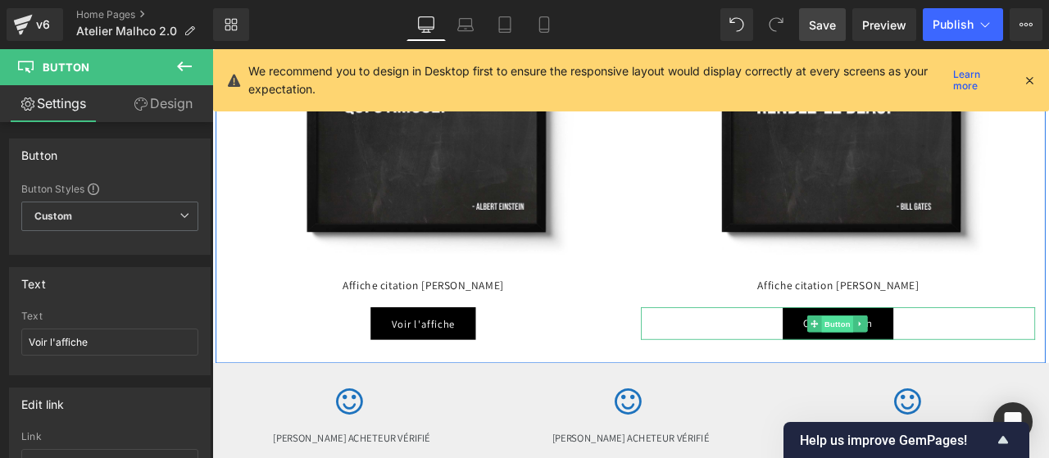
click at [948, 365] on span "Button" at bounding box center [953, 375] width 38 height 20
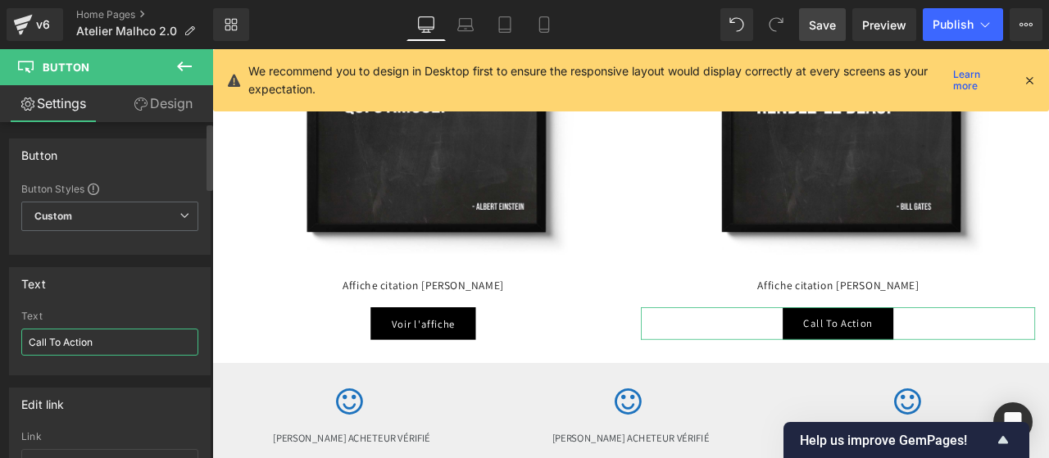
drag, startPoint x: 119, startPoint y: 333, endPoint x: 0, endPoint y: 334, distance: 118.8
click at [0, 334] on div "Text Call To Action Text Call To Action" at bounding box center [110, 315] width 220 height 120
type input "Voir l'affiche"
click at [823, 28] on span "Save" at bounding box center [822, 24] width 27 height 17
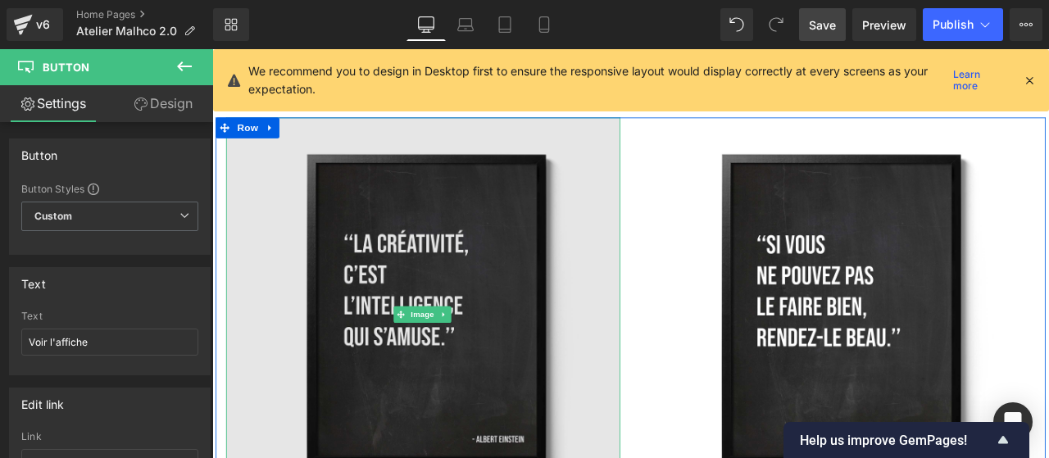
scroll to position [5795, 0]
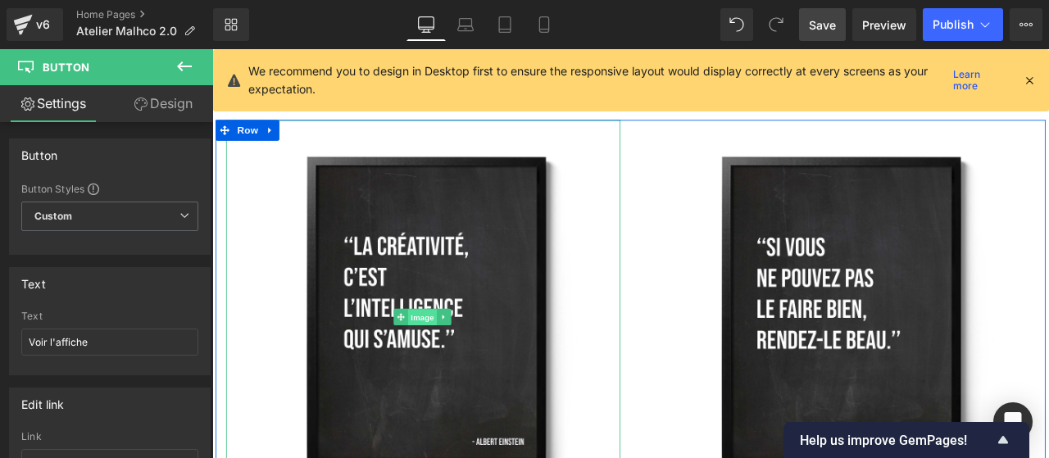
click at [463, 357] on span "Image" at bounding box center [461, 367] width 34 height 20
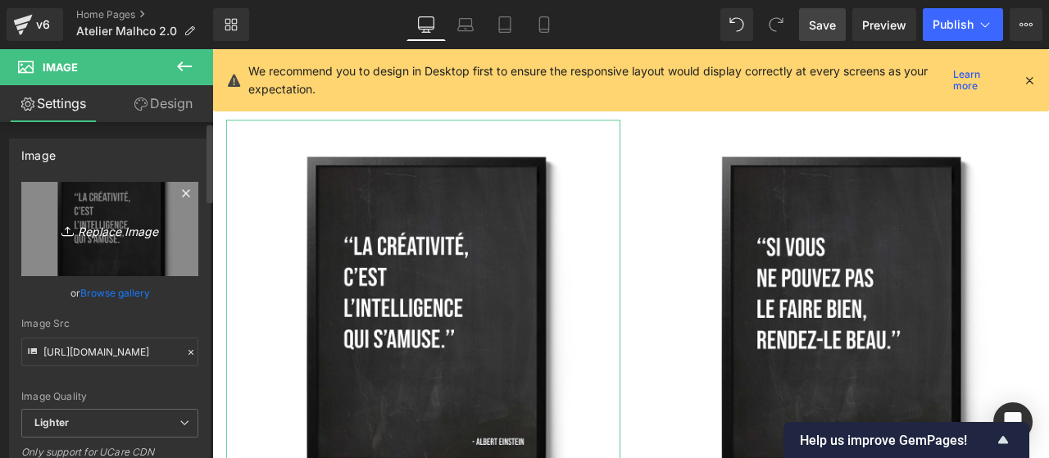
click at [99, 225] on icon "Replace Image" at bounding box center [109, 229] width 131 height 20
type input "C:\fakepath\poster-citation-[PERSON_NAME].jpg"
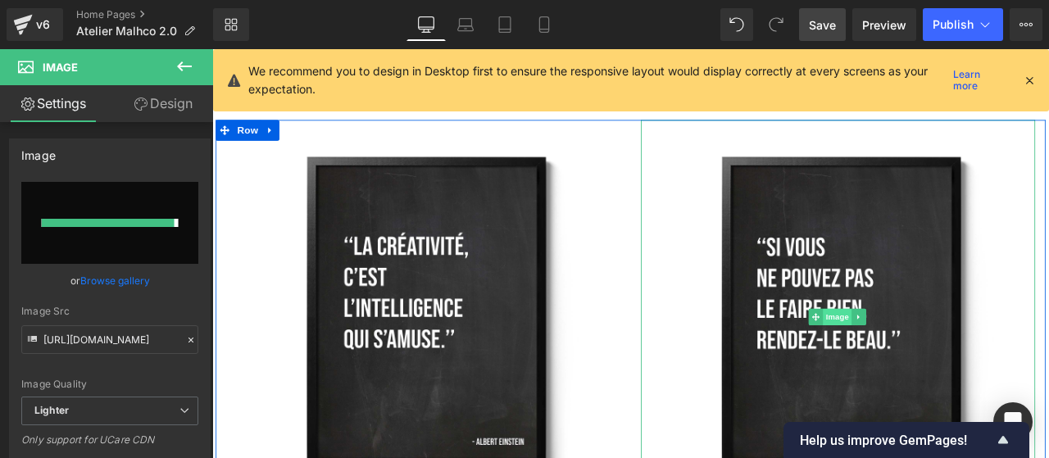
type input "[URL][DOMAIN_NAME]"
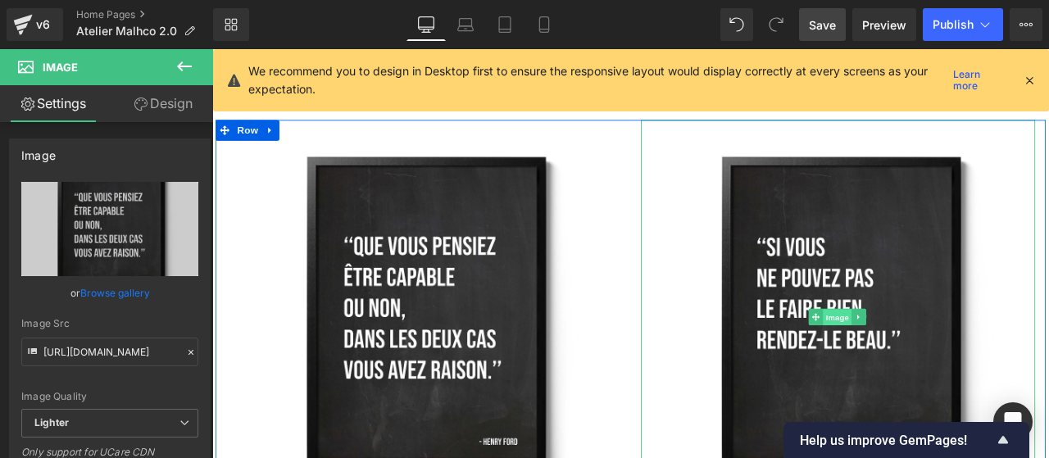
click at [956, 357] on span "Image" at bounding box center [953, 367] width 34 height 20
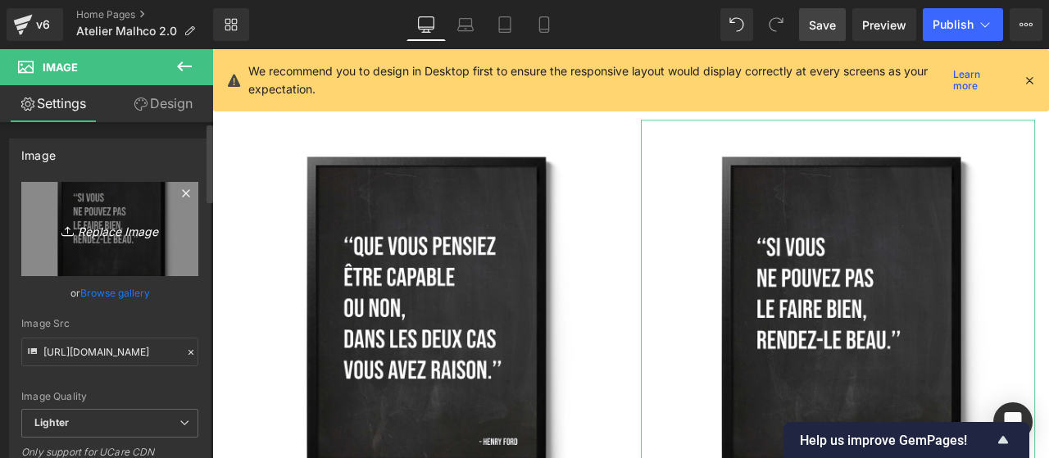
click at [112, 237] on icon "Replace Image" at bounding box center [109, 229] width 131 height 20
type input "C:\fakepath\poster-citation-[PERSON_NAME].jpg"
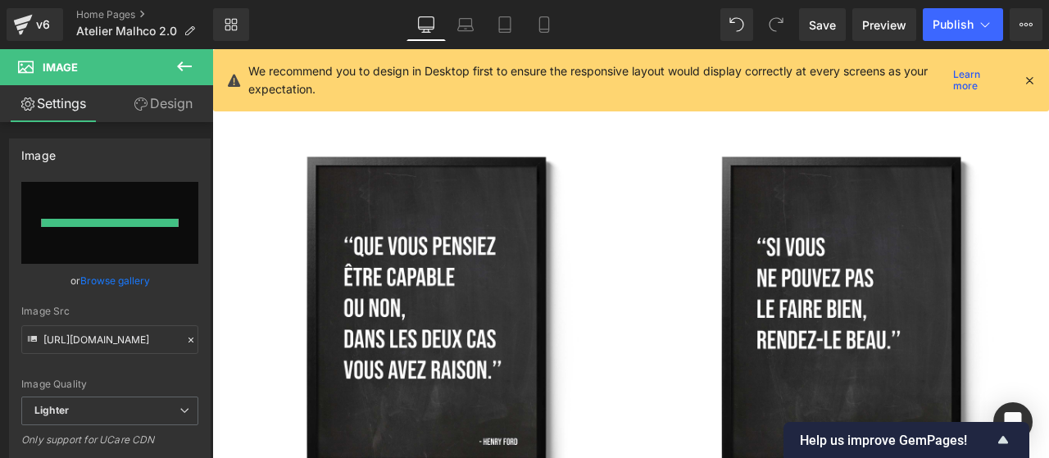
type input "[URL][DOMAIN_NAME]"
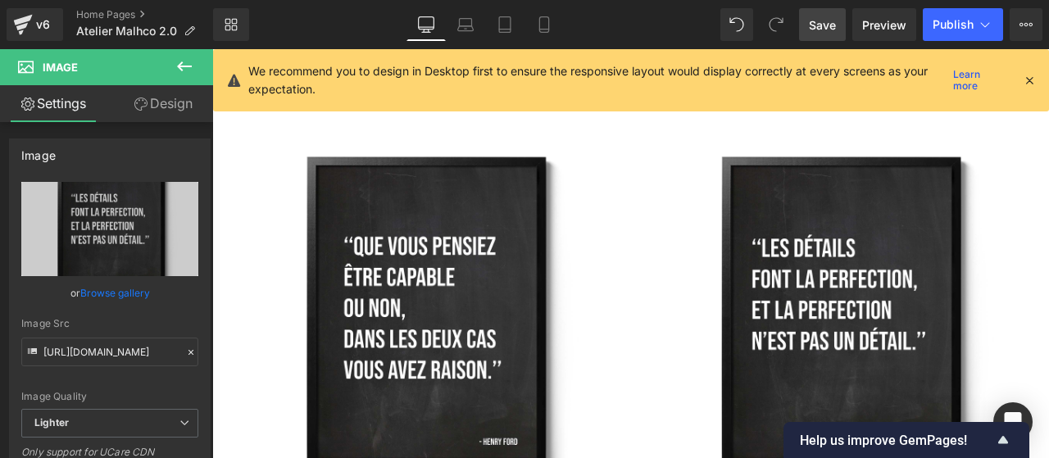
click at [821, 29] on span "Save" at bounding box center [822, 24] width 27 height 17
click at [949, 35] on button "Publish" at bounding box center [963, 24] width 80 height 33
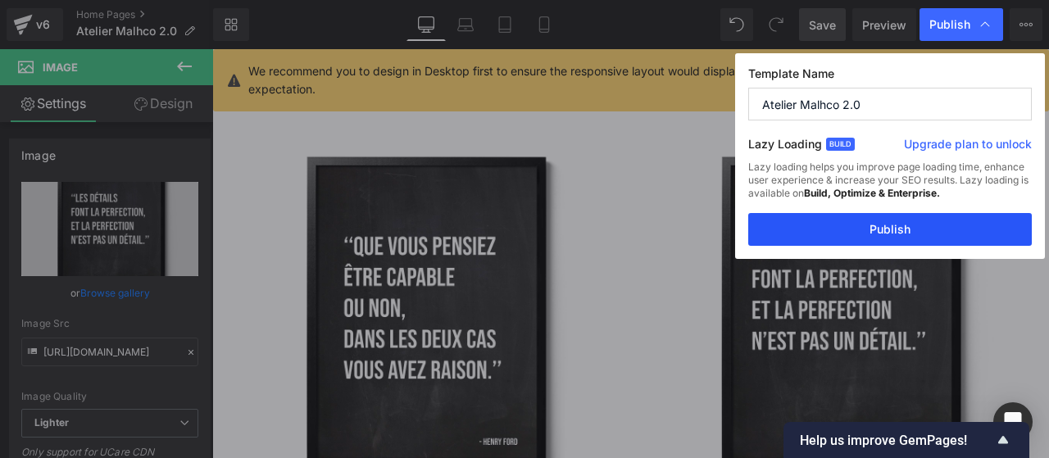
click at [883, 224] on button "Publish" at bounding box center [890, 229] width 284 height 33
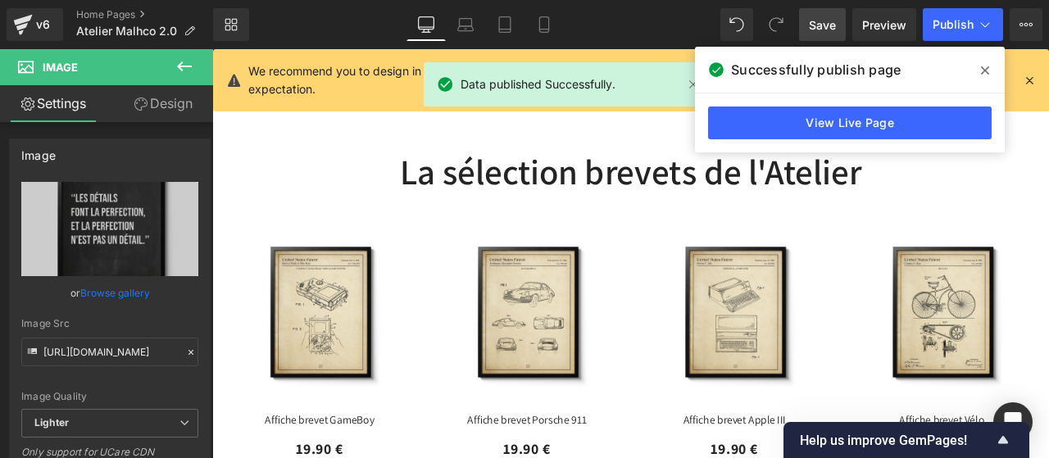
scroll to position [1646, 0]
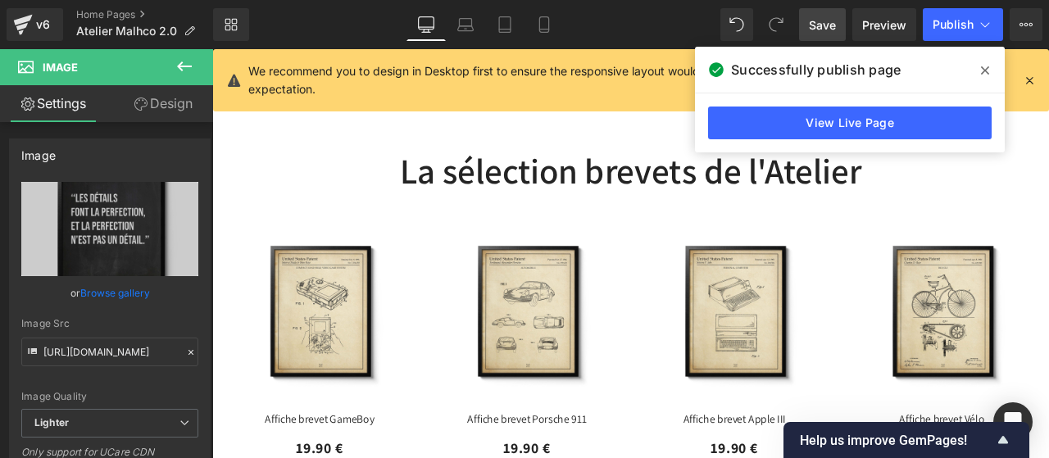
click at [756, 301] on img at bounding box center [831, 362] width 197 height 197
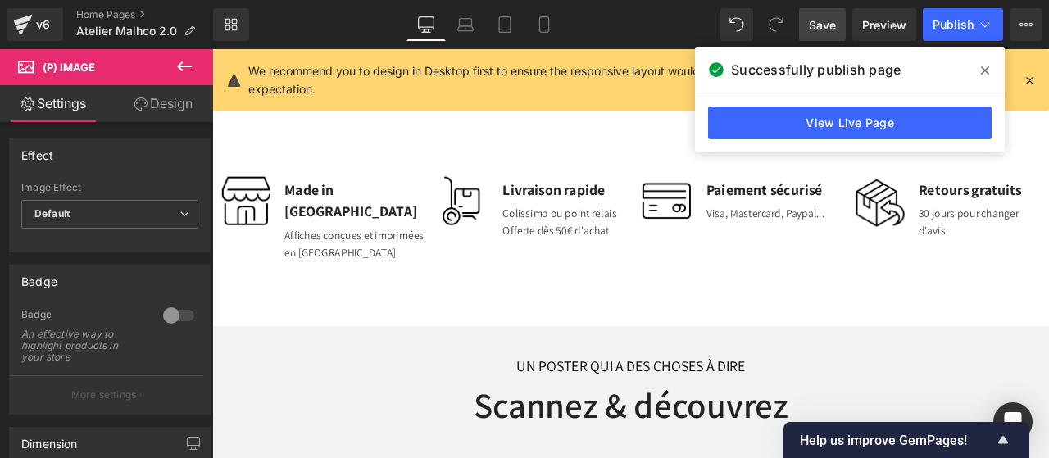
scroll to position [3754, 0]
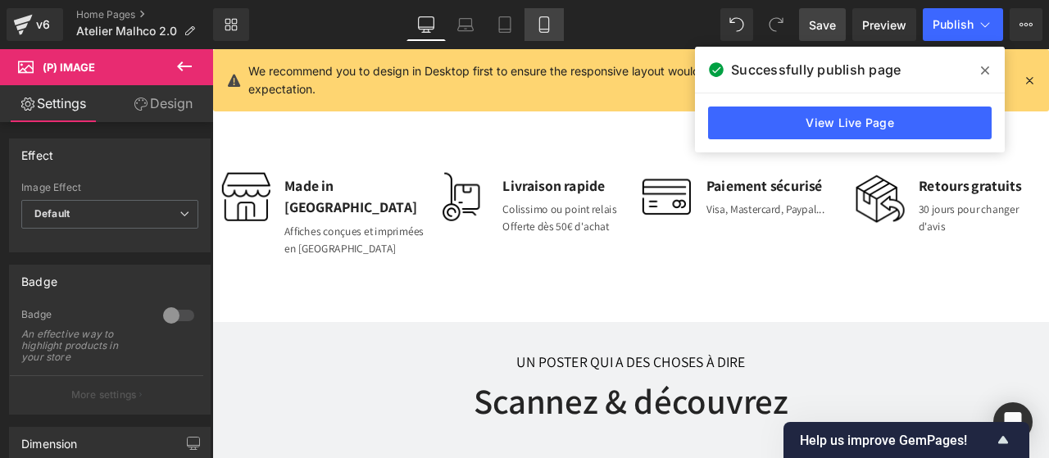
drag, startPoint x: 533, startPoint y: 30, endPoint x: 88, endPoint y: 149, distance: 460.5
click at [533, 30] on link "Mobile" at bounding box center [543, 24] width 39 height 33
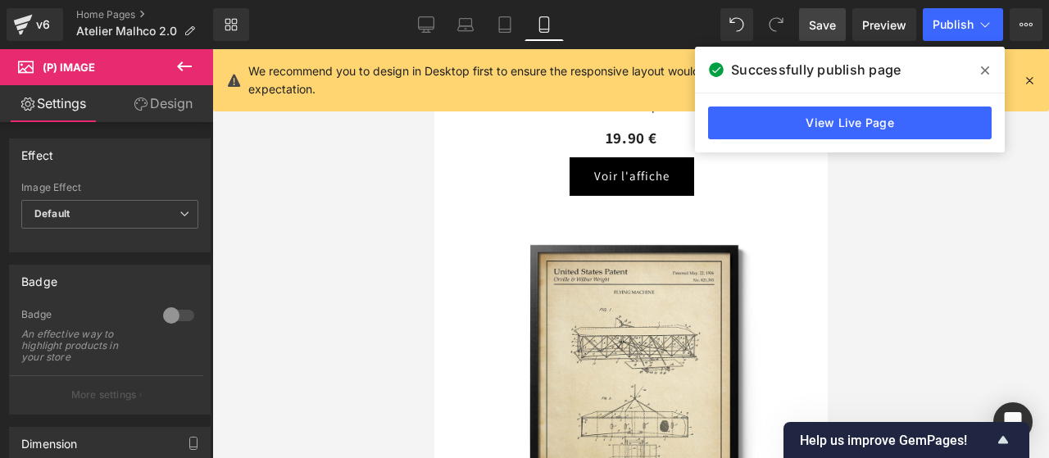
scroll to position [4058, 0]
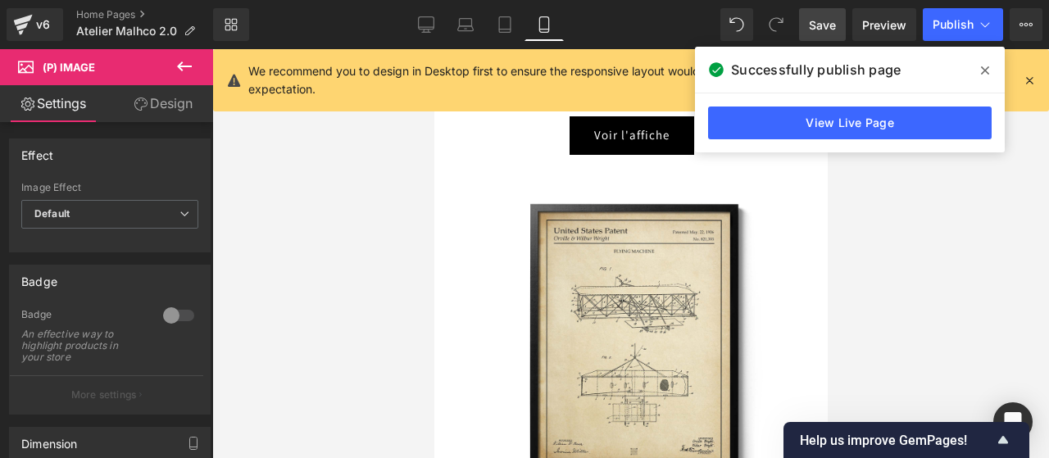
click at [988, 72] on icon at bounding box center [985, 70] width 8 height 13
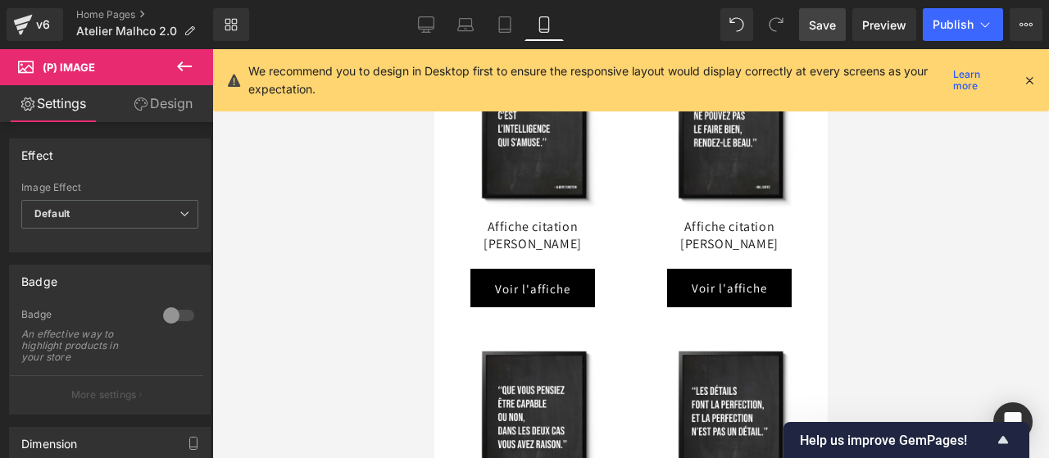
scroll to position [8306, 0]
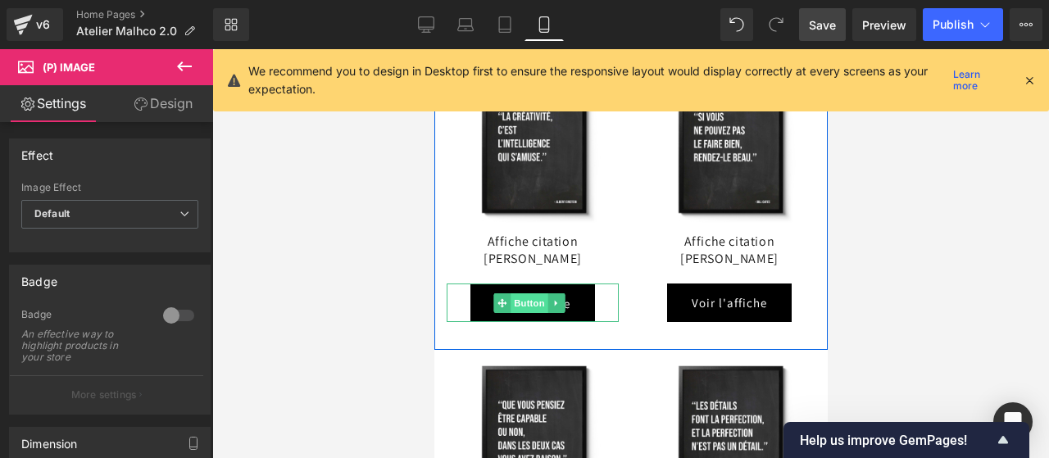
click at [531, 299] on span "Button" at bounding box center [529, 303] width 38 height 20
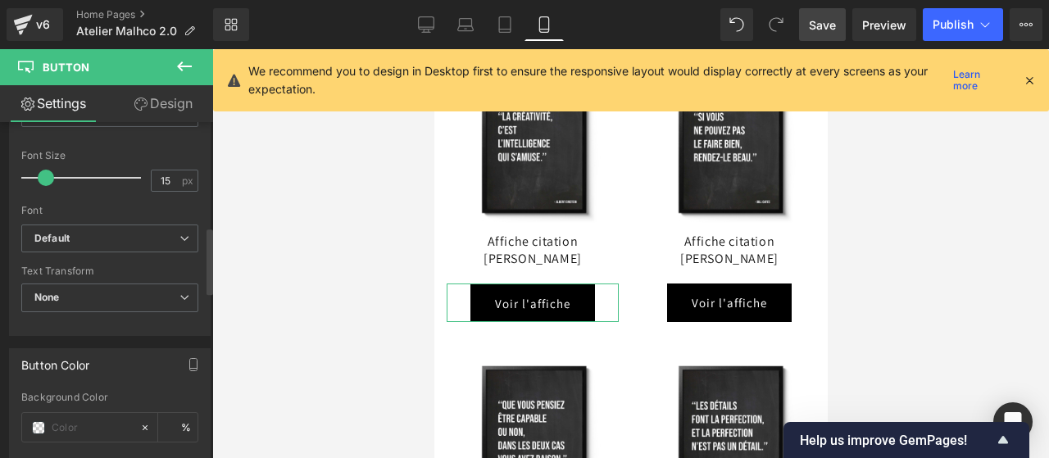
scroll to position [451, 0]
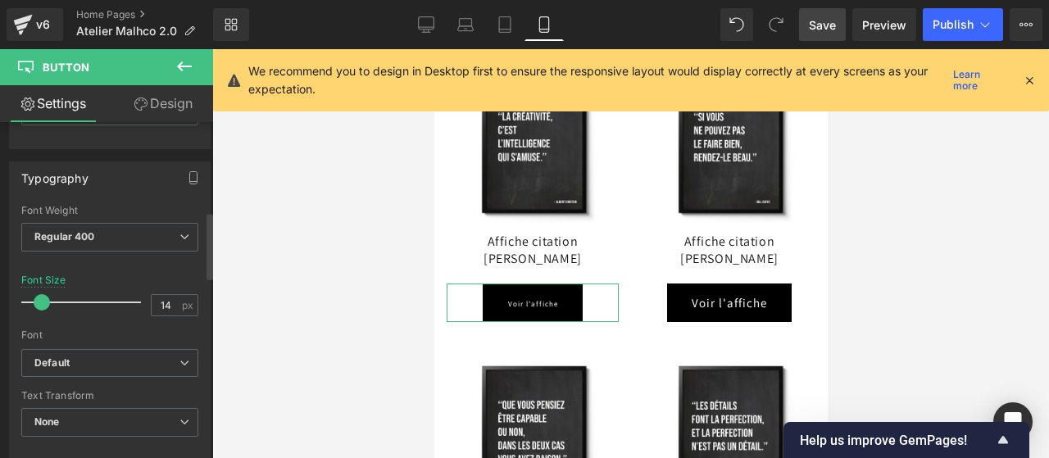
type input "15"
click at [46, 294] on span at bounding box center [46, 302] width 16 height 16
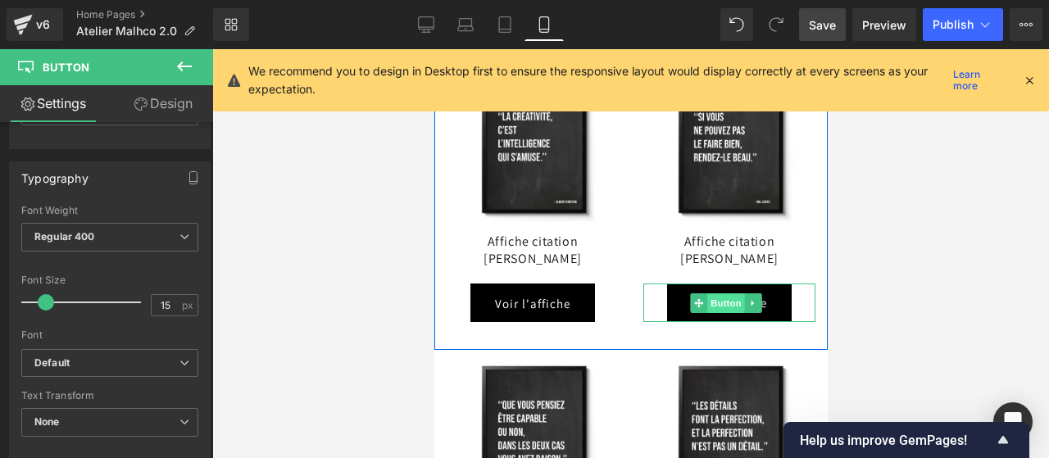
click at [711, 293] on span "Button" at bounding box center [725, 303] width 38 height 20
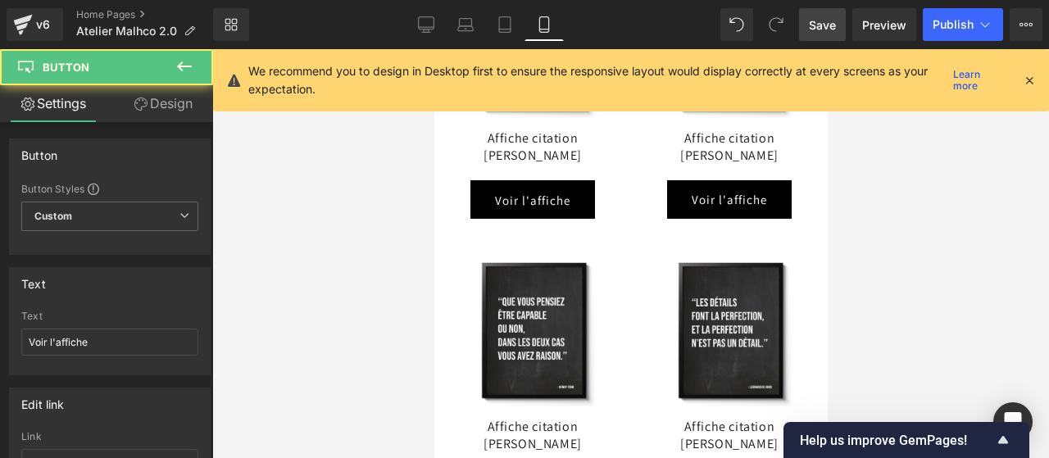
scroll to position [8411, 0]
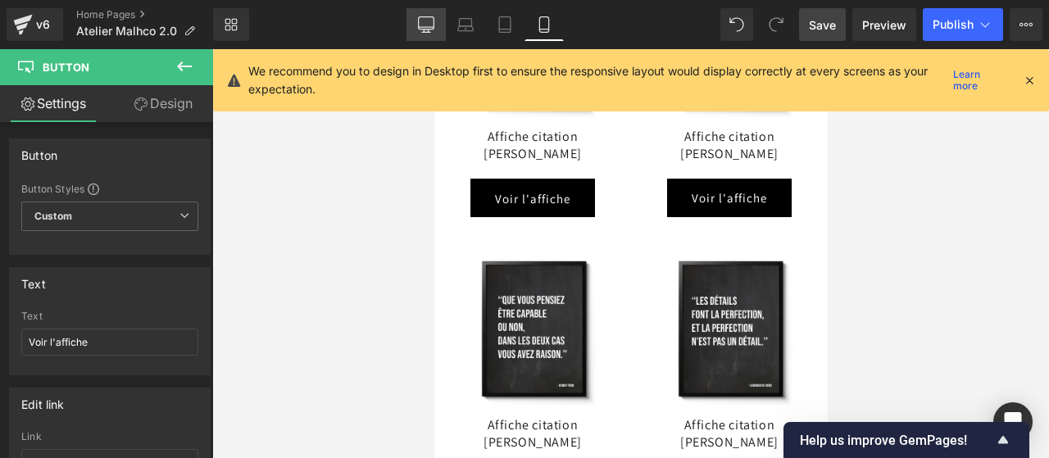
click at [432, 25] on icon at bounding box center [426, 24] width 16 height 16
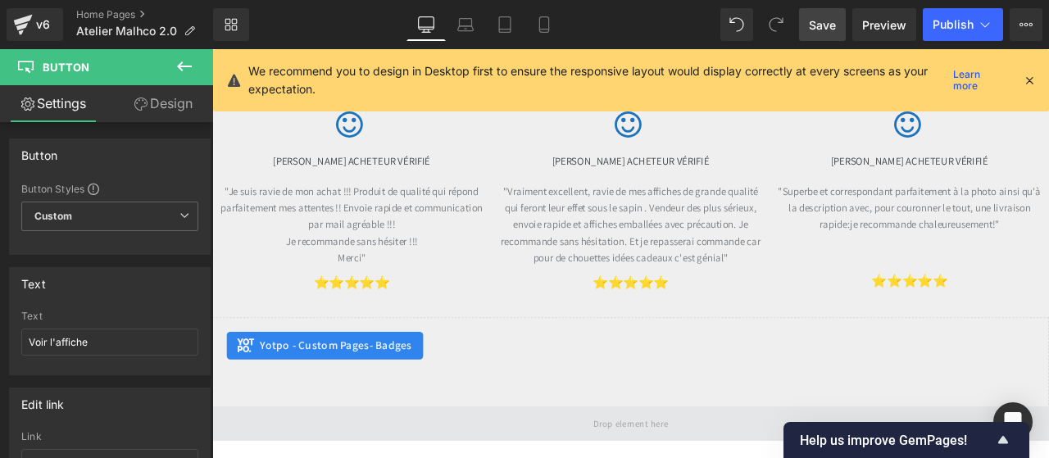
scroll to position [6401, 0]
